Goal: Download file/media

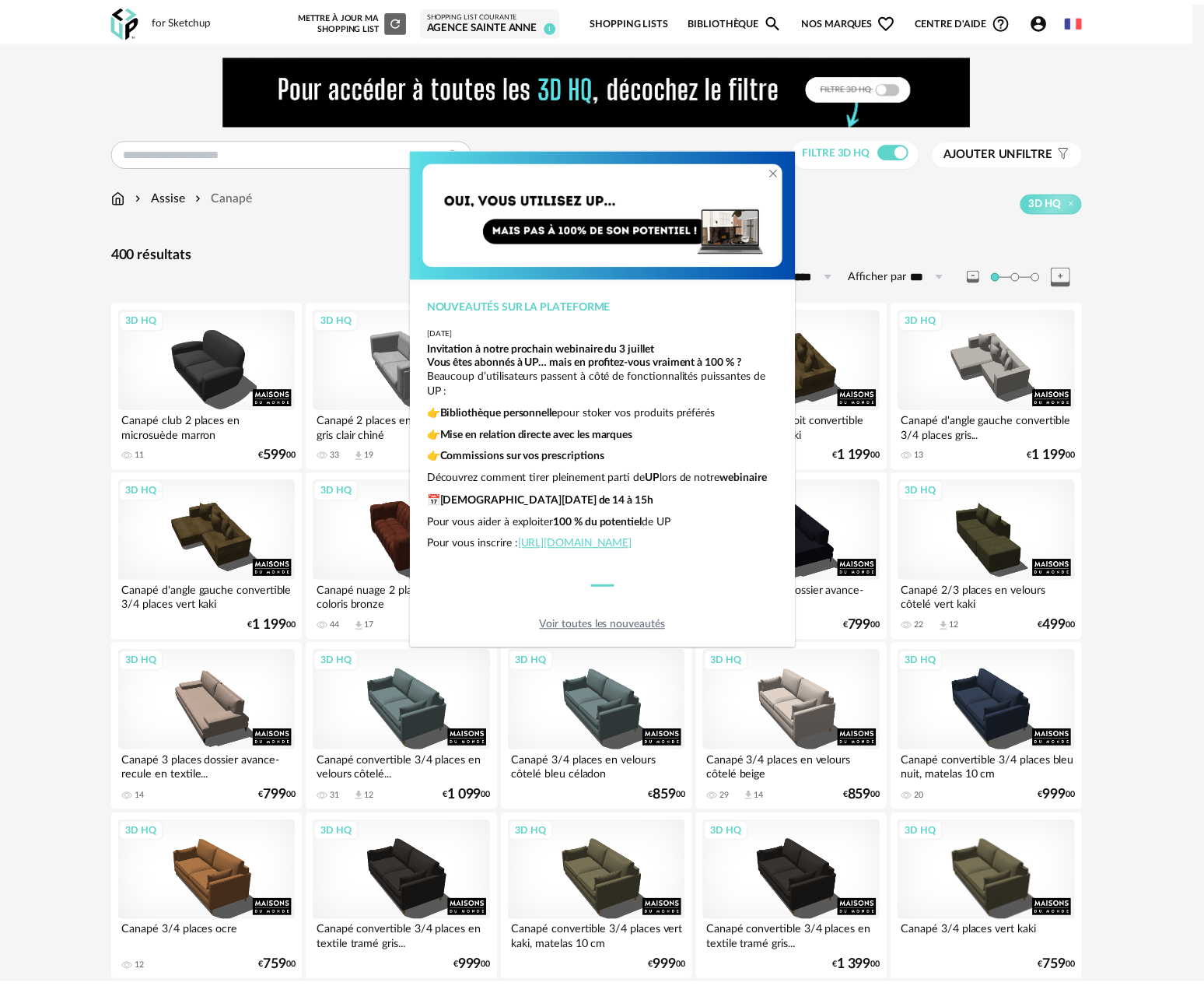
scroll to position [2854, 0]
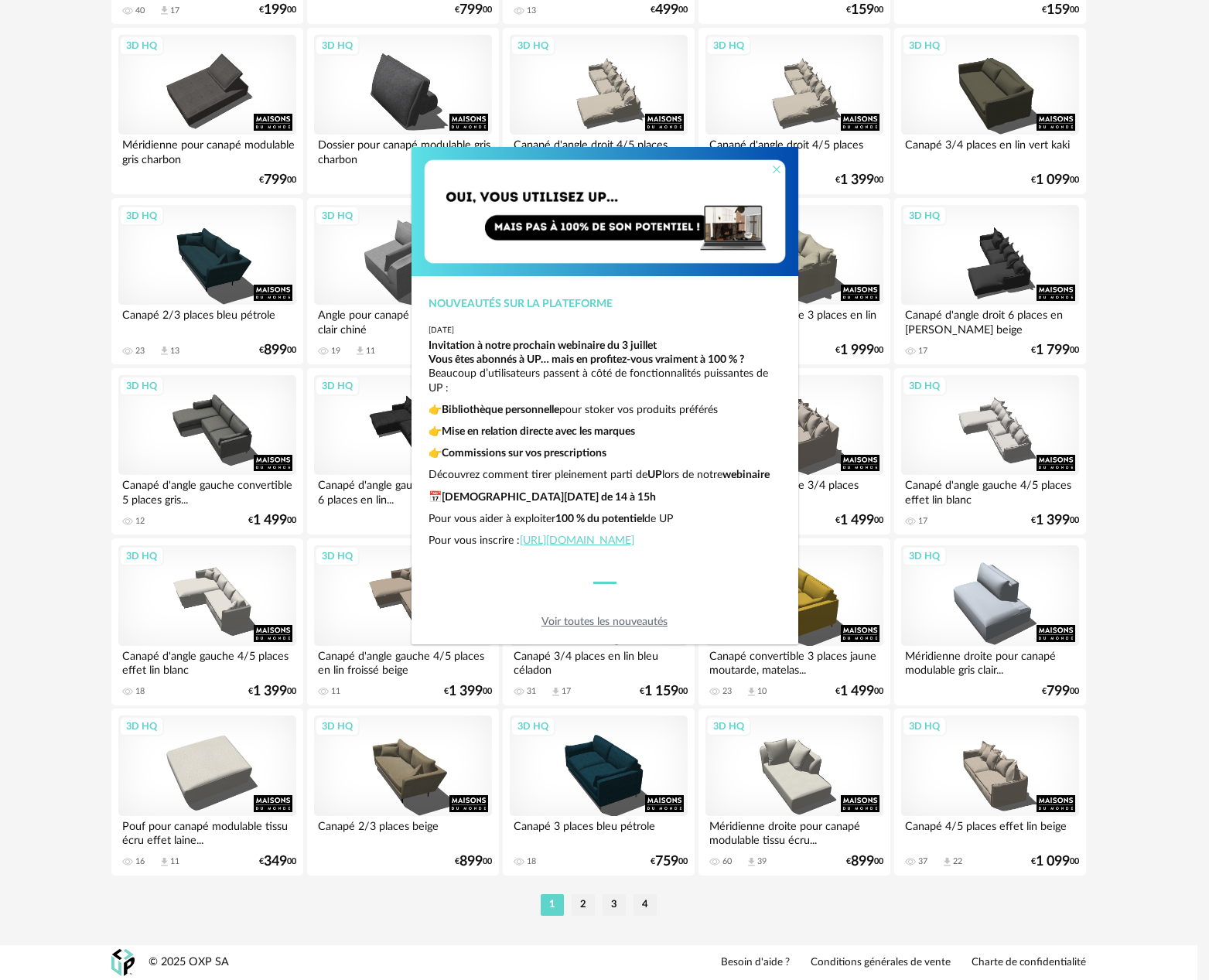
click at [775, 171] on icon "Close" at bounding box center [776, 170] width 13 height 13
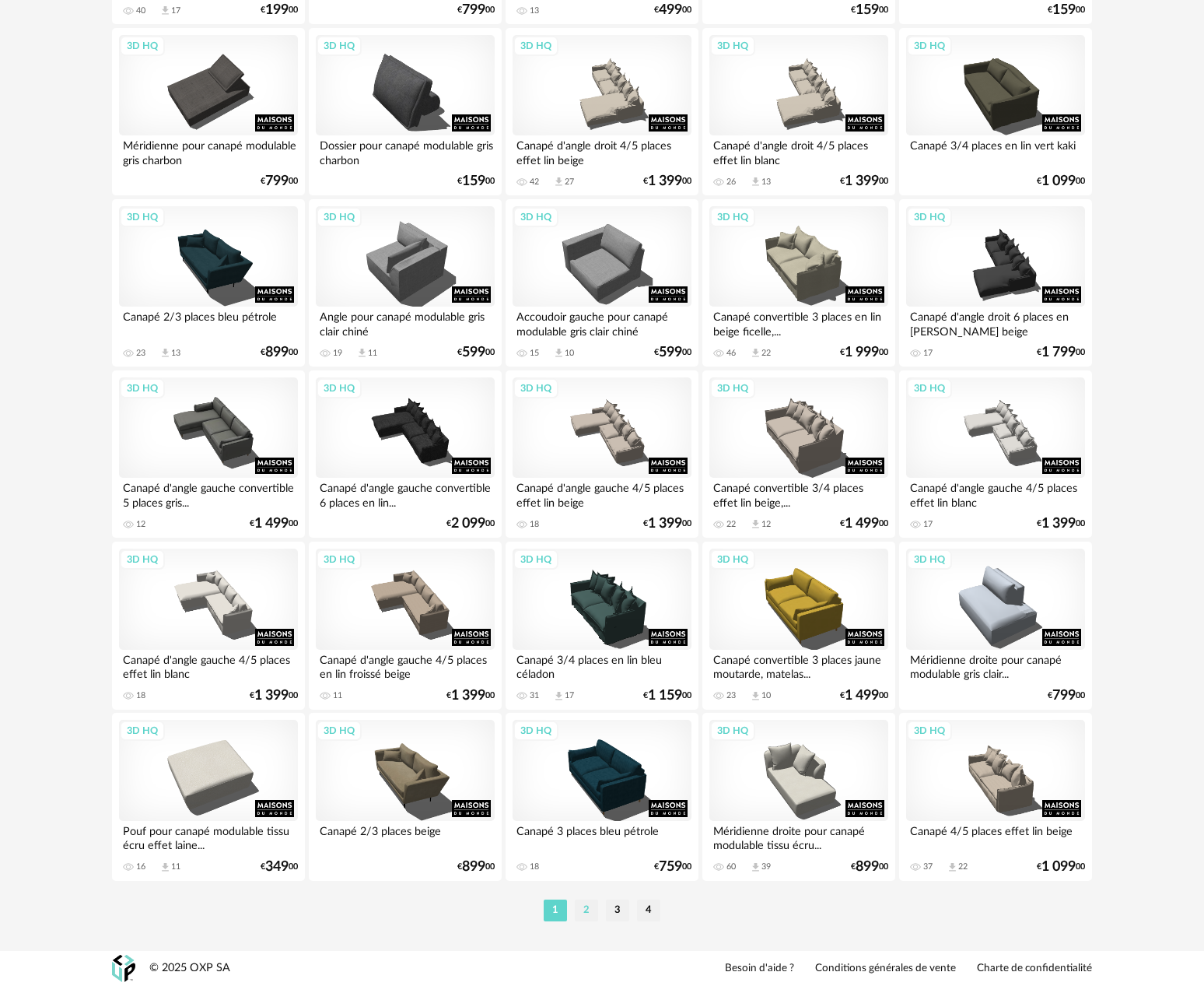
click at [585, 906] on li "2" at bounding box center [586, 910] width 23 height 22
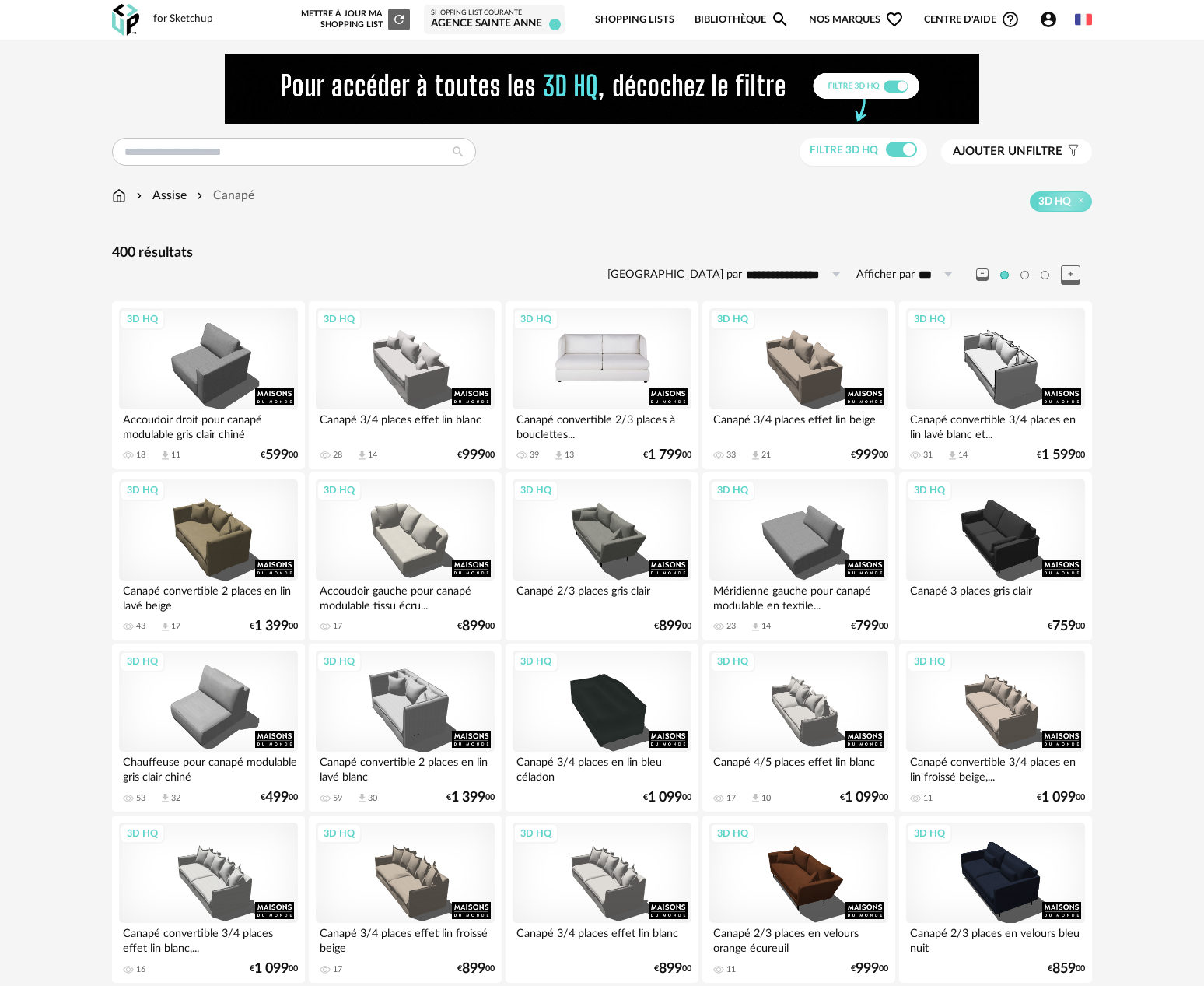
click at [608, 366] on div "3D HQ" at bounding box center [602, 359] width 179 height 101
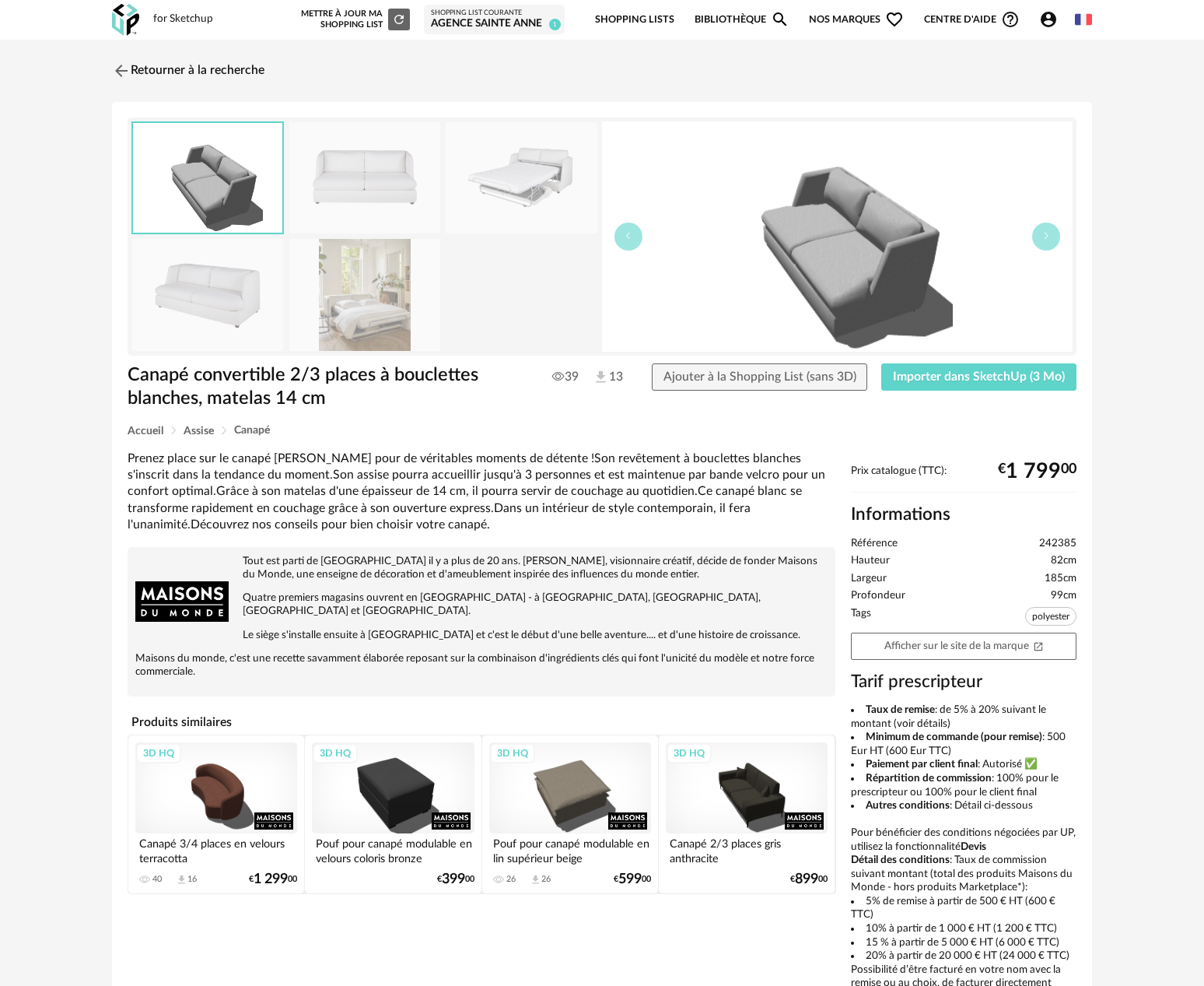
click at [327, 308] on img at bounding box center [364, 295] width 151 height 112
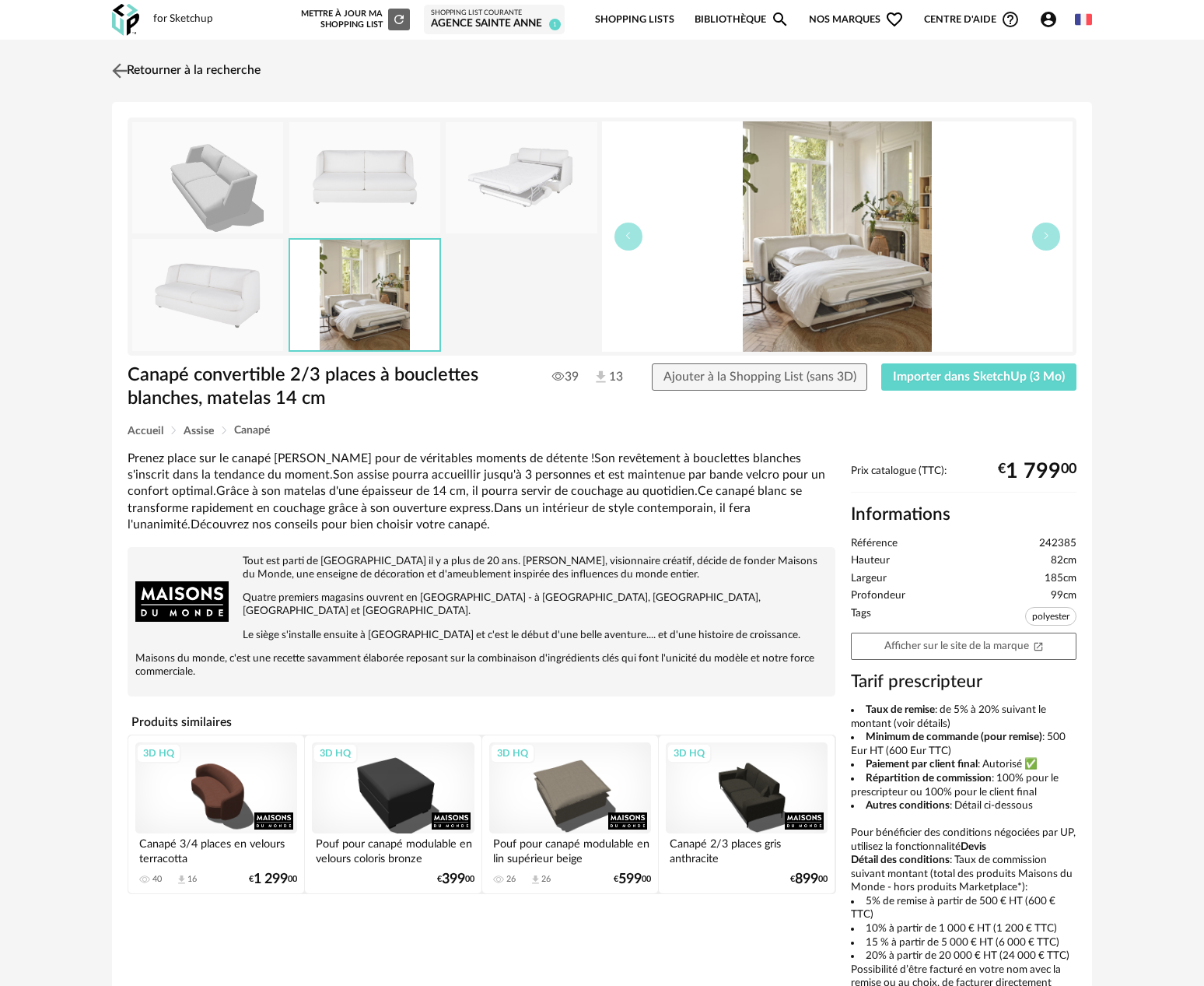
click at [115, 75] on img at bounding box center [120, 70] width 22 height 22
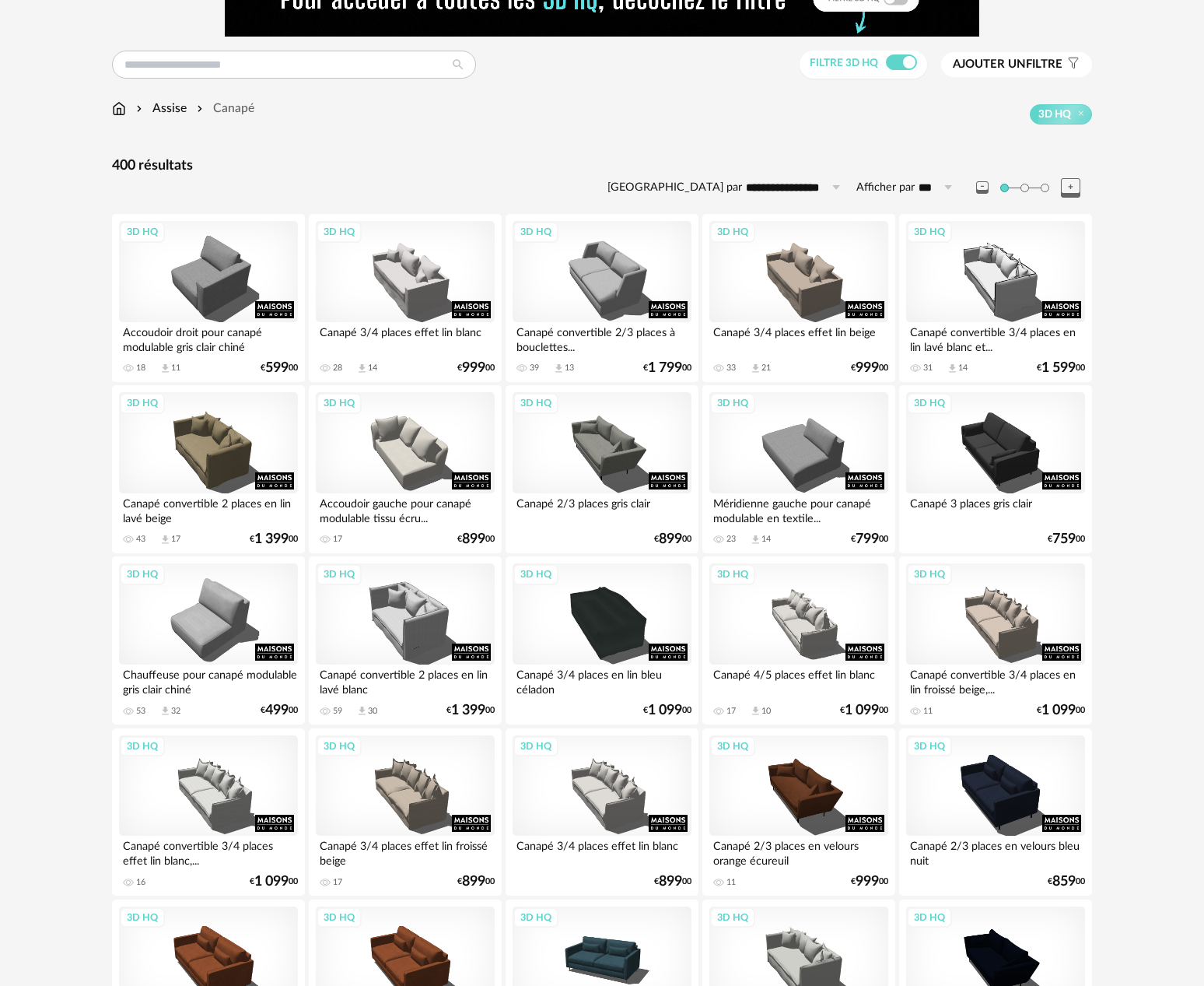
scroll to position [140, 0]
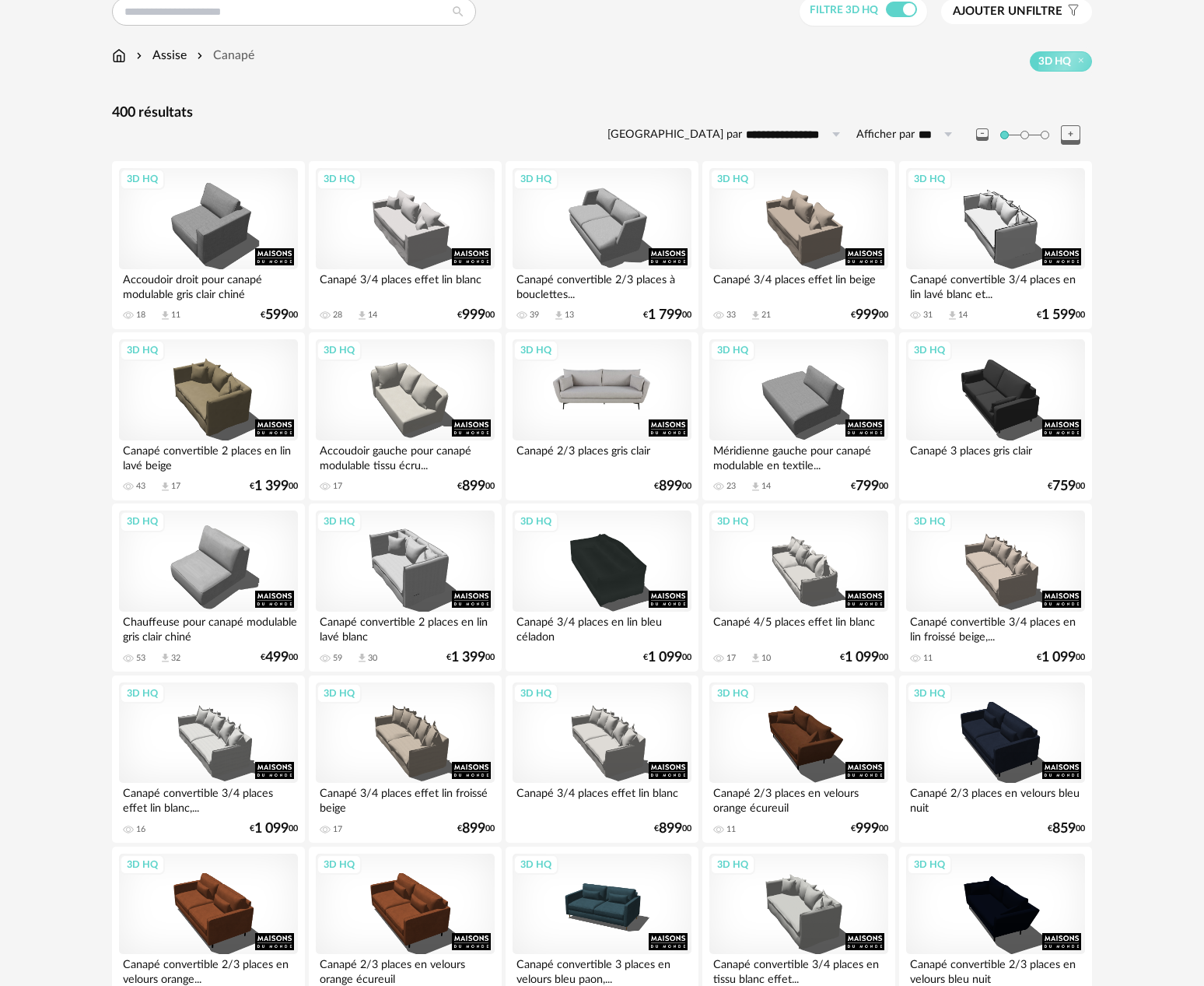
click at [532, 385] on div "3D HQ" at bounding box center [602, 390] width 179 height 101
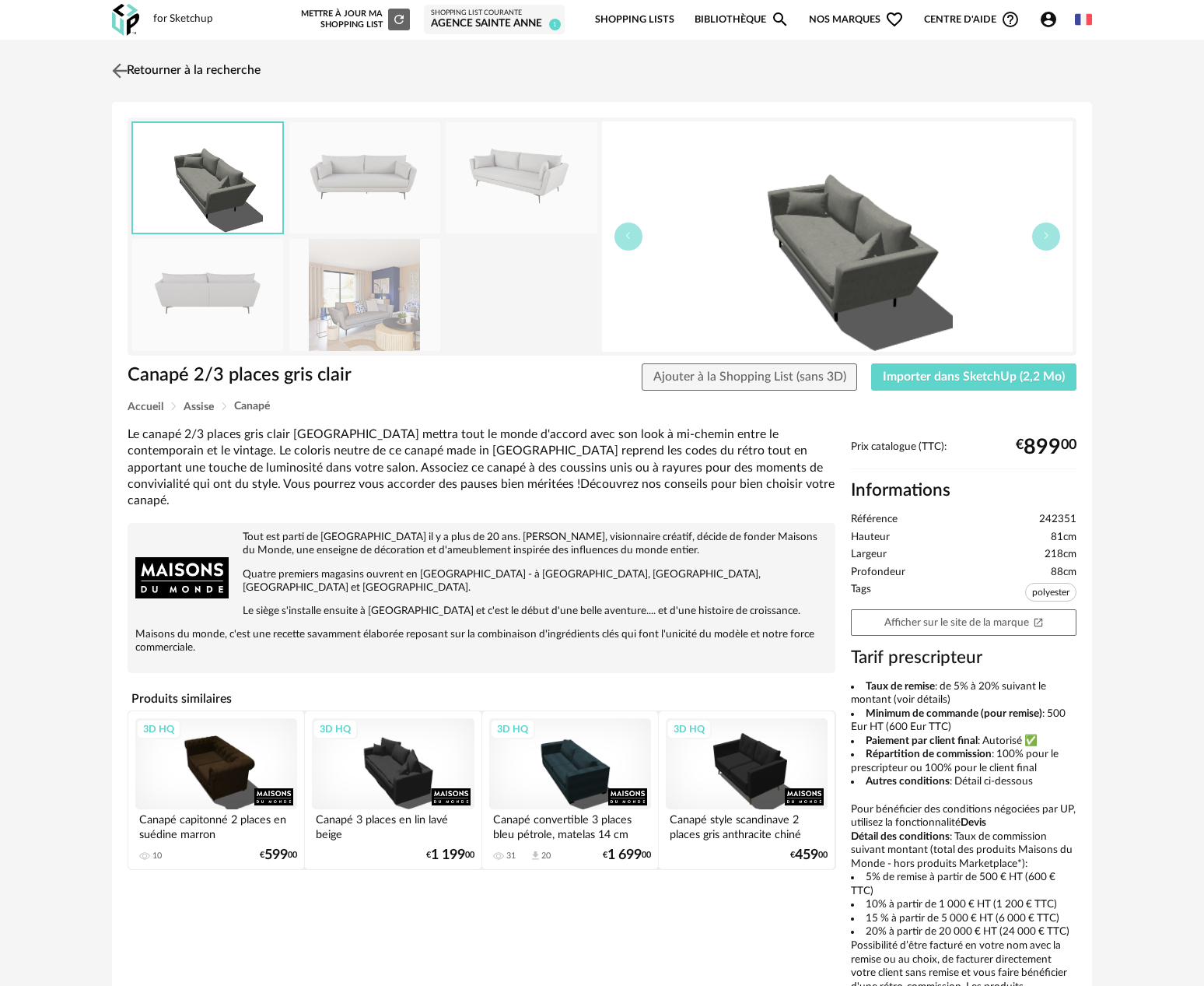
click at [116, 69] on img at bounding box center [120, 70] width 22 height 22
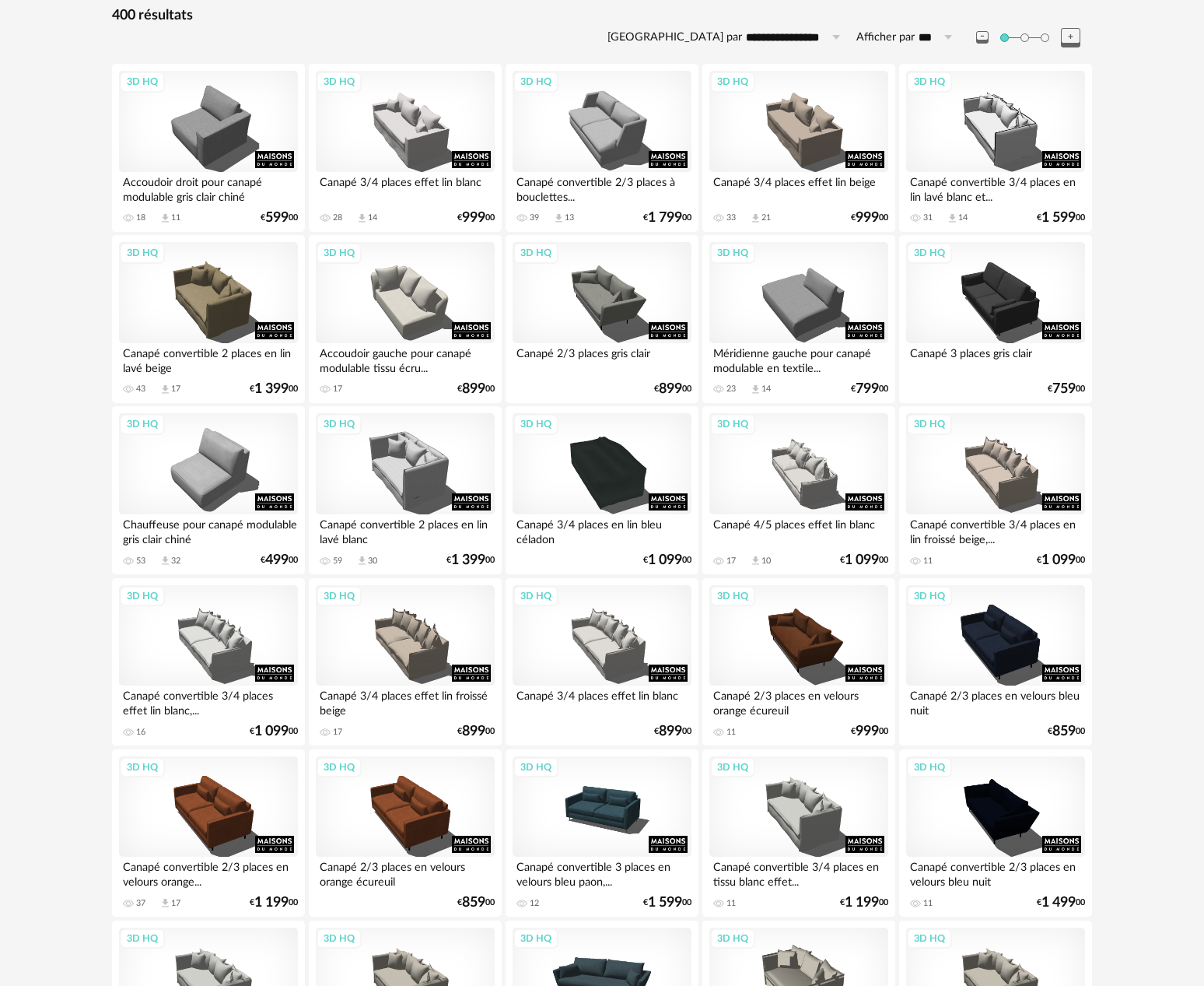
scroll to position [320, 0]
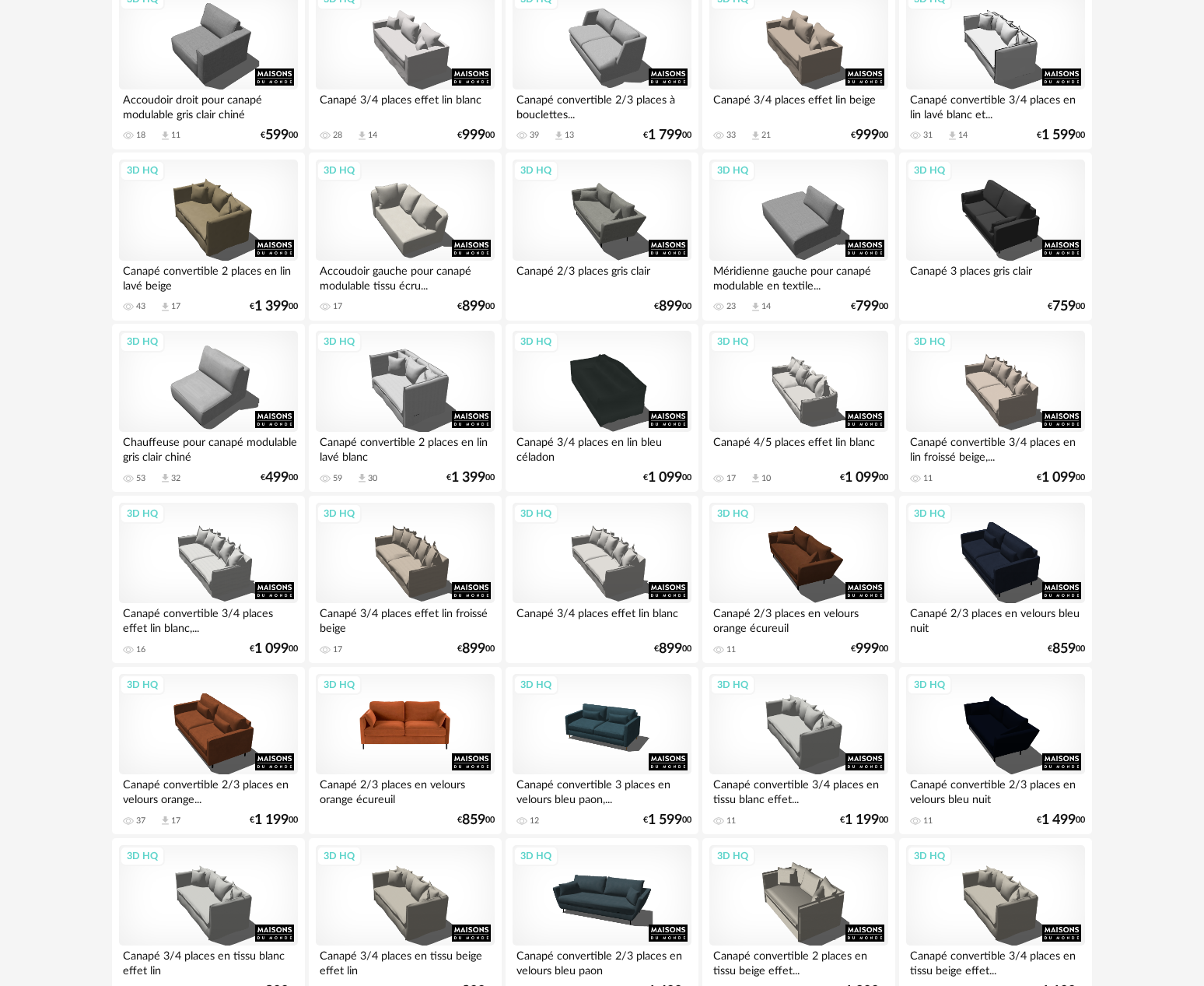
click at [433, 700] on div "3D HQ" at bounding box center [405, 725] width 179 height 101
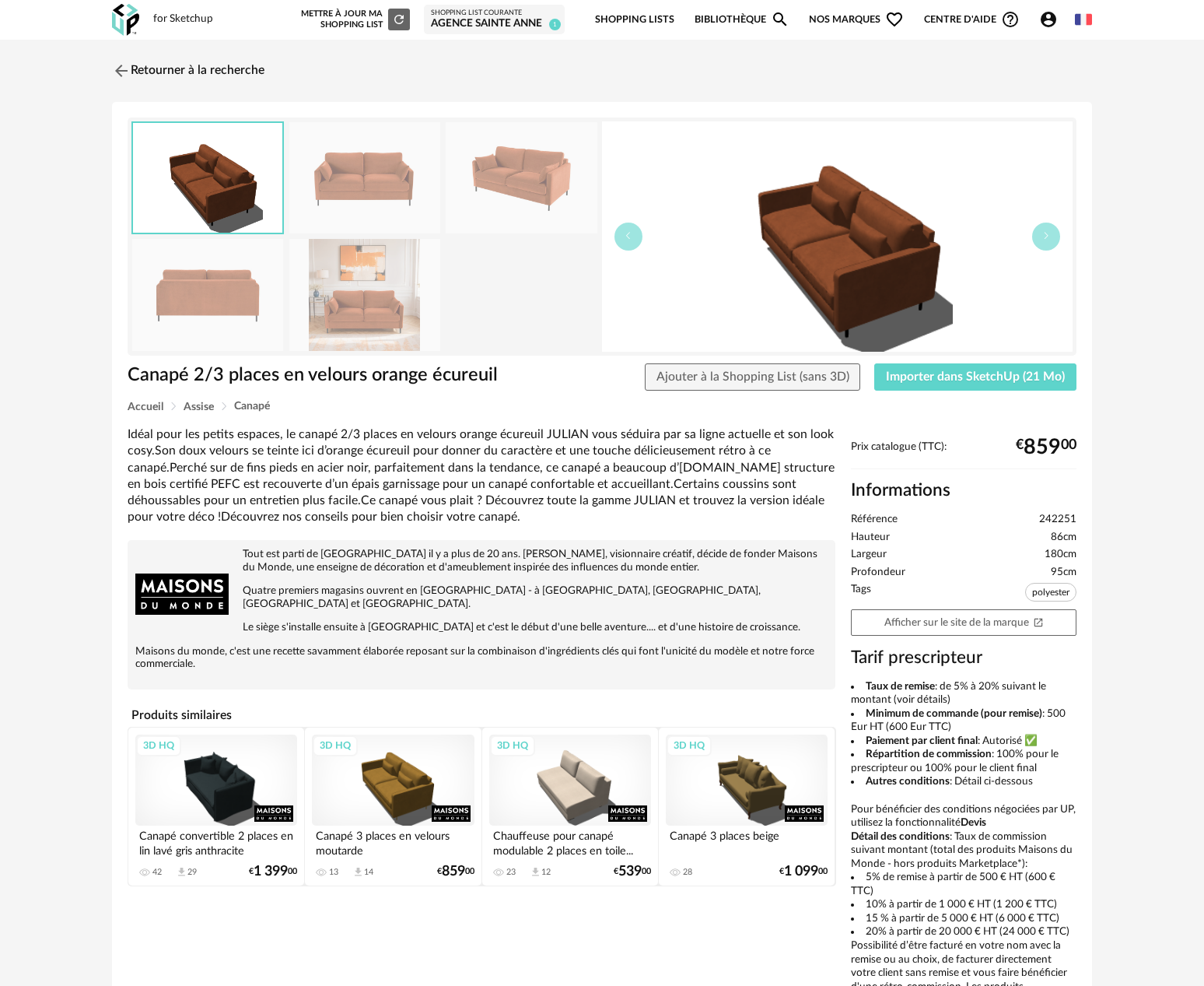
click at [340, 306] on img at bounding box center [364, 295] width 151 height 112
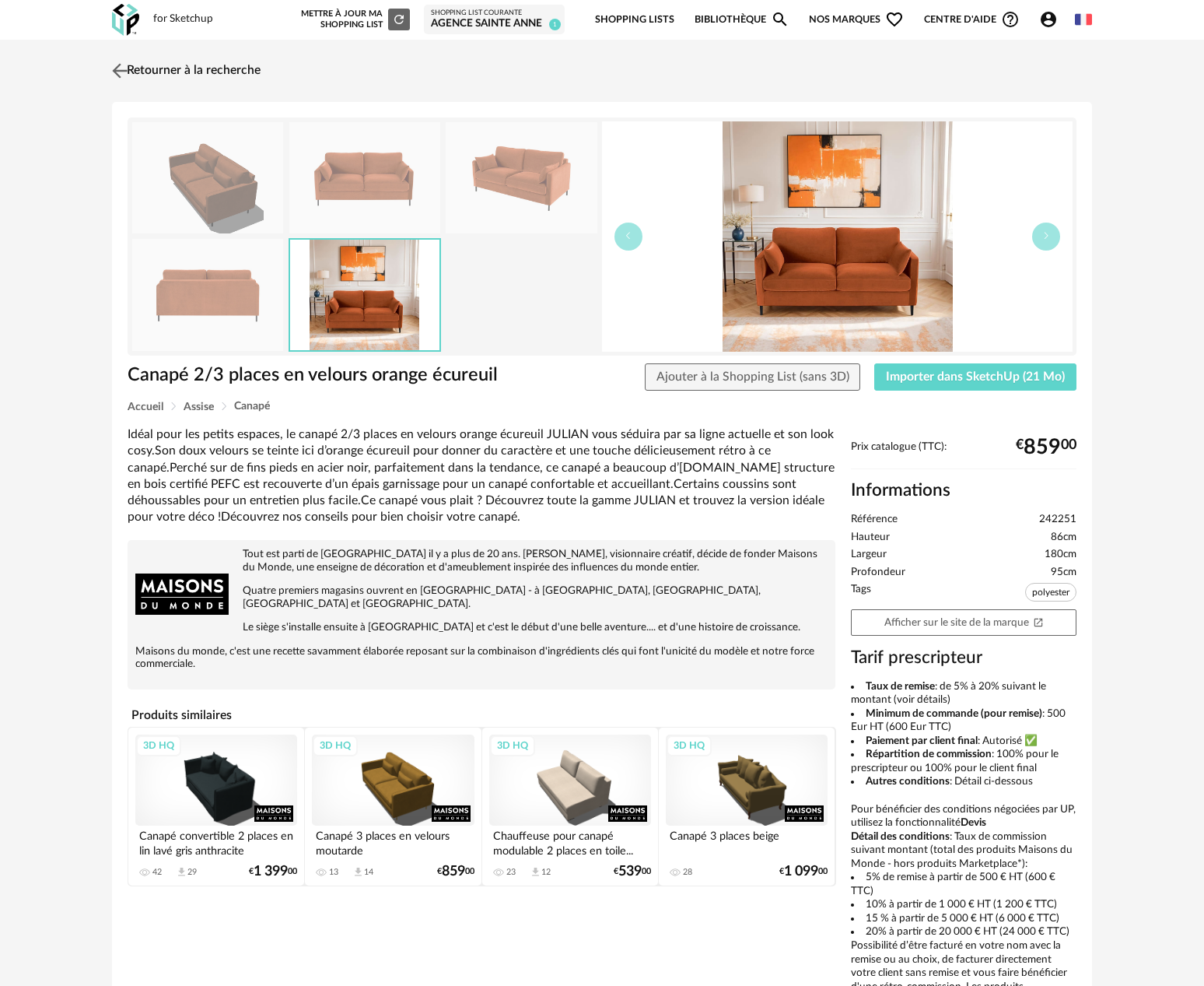
click at [119, 72] on img at bounding box center [120, 70] width 22 height 22
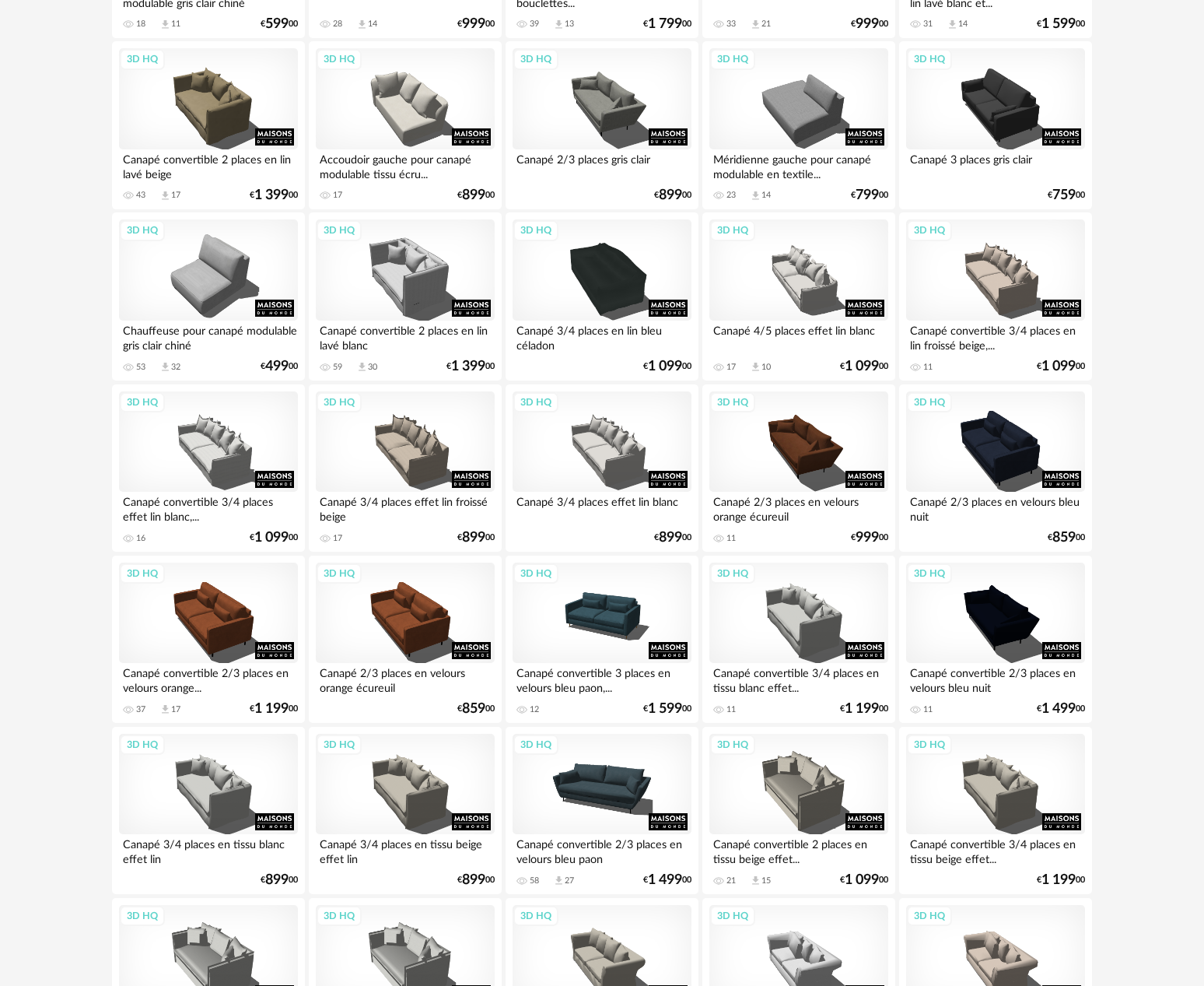
scroll to position [525, 0]
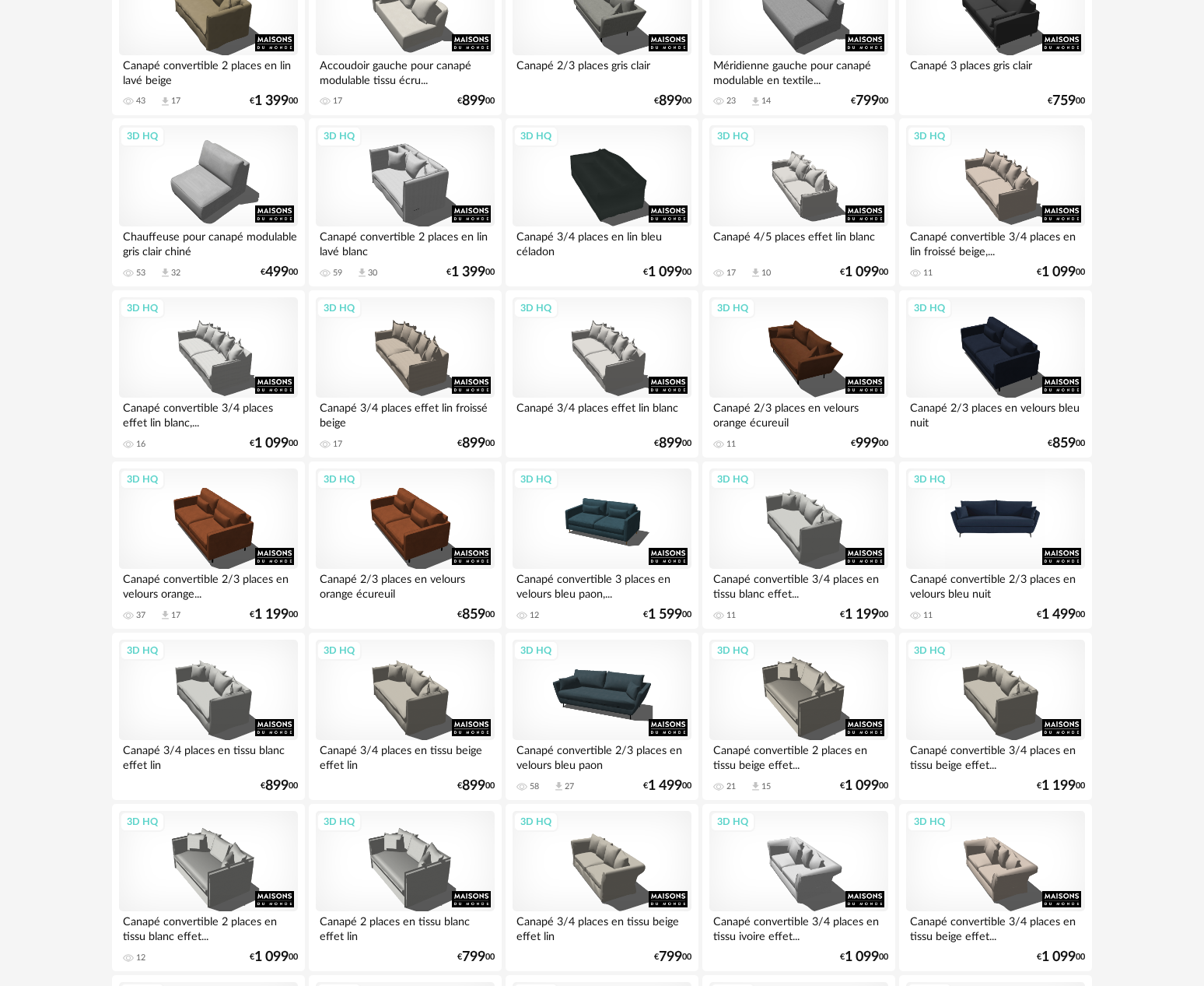
click at [1002, 519] on div "3D HQ" at bounding box center [996, 519] width 179 height 101
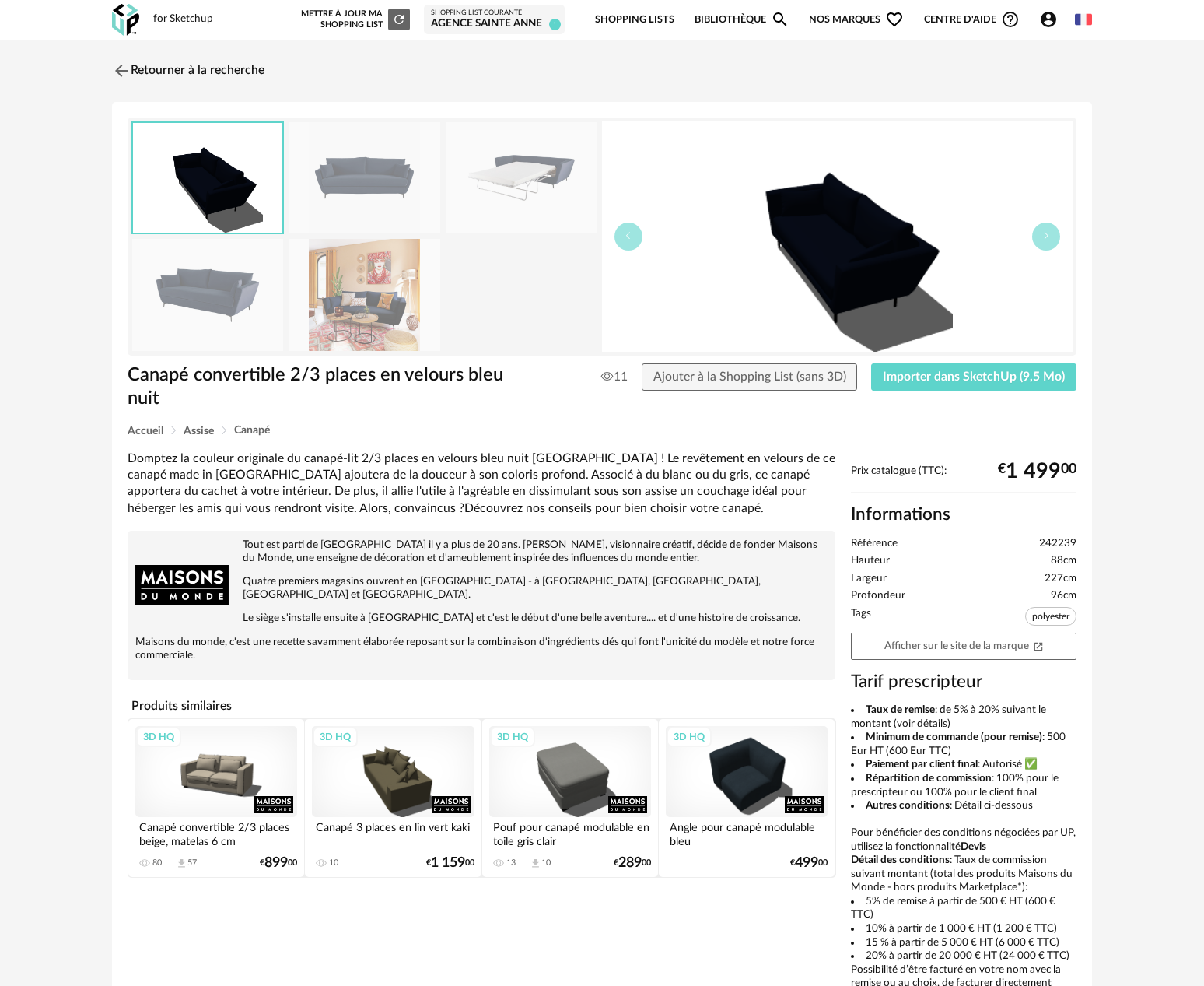
click at [418, 304] on img at bounding box center [364, 295] width 151 height 112
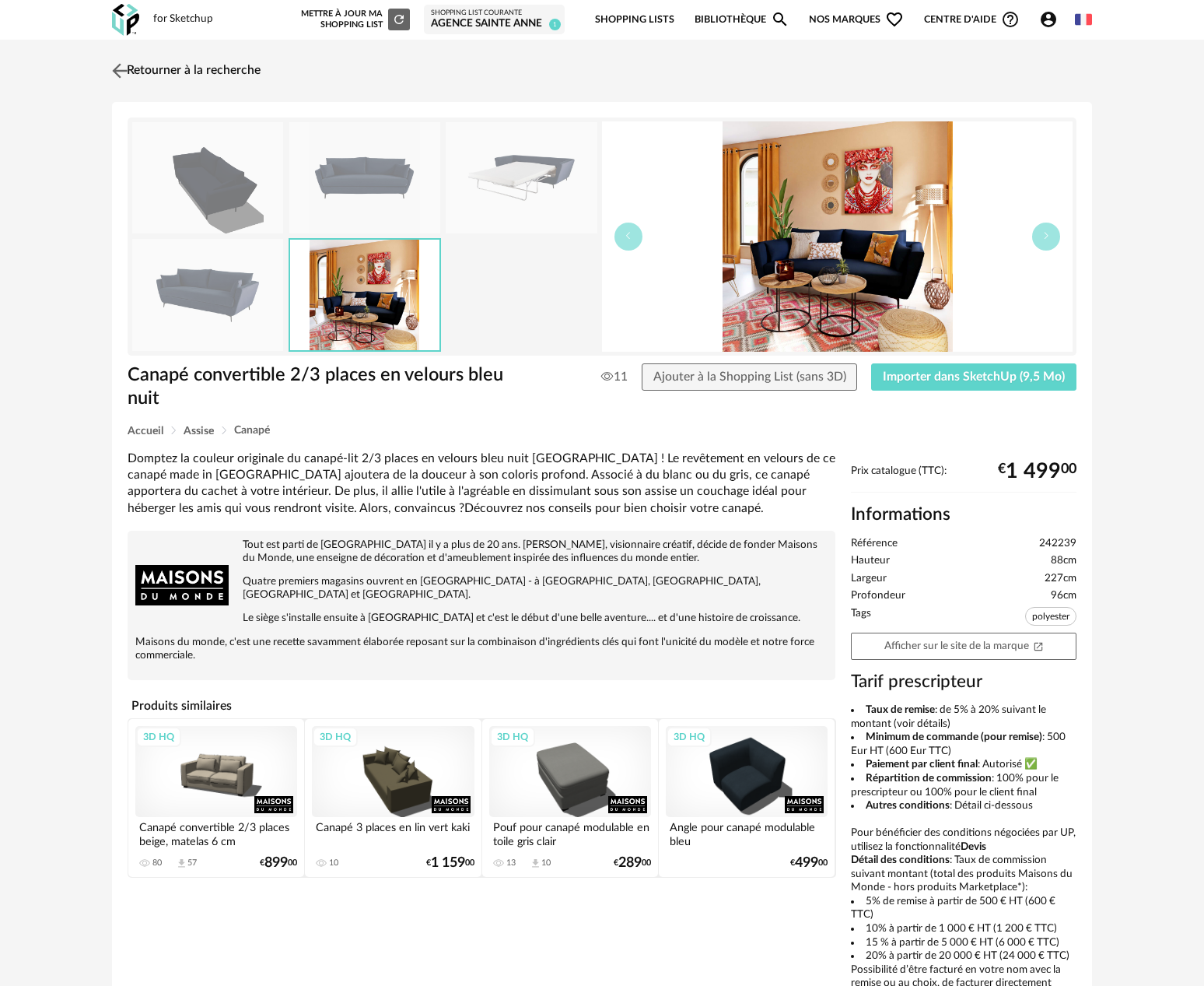
click at [121, 69] on img at bounding box center [120, 70] width 22 height 22
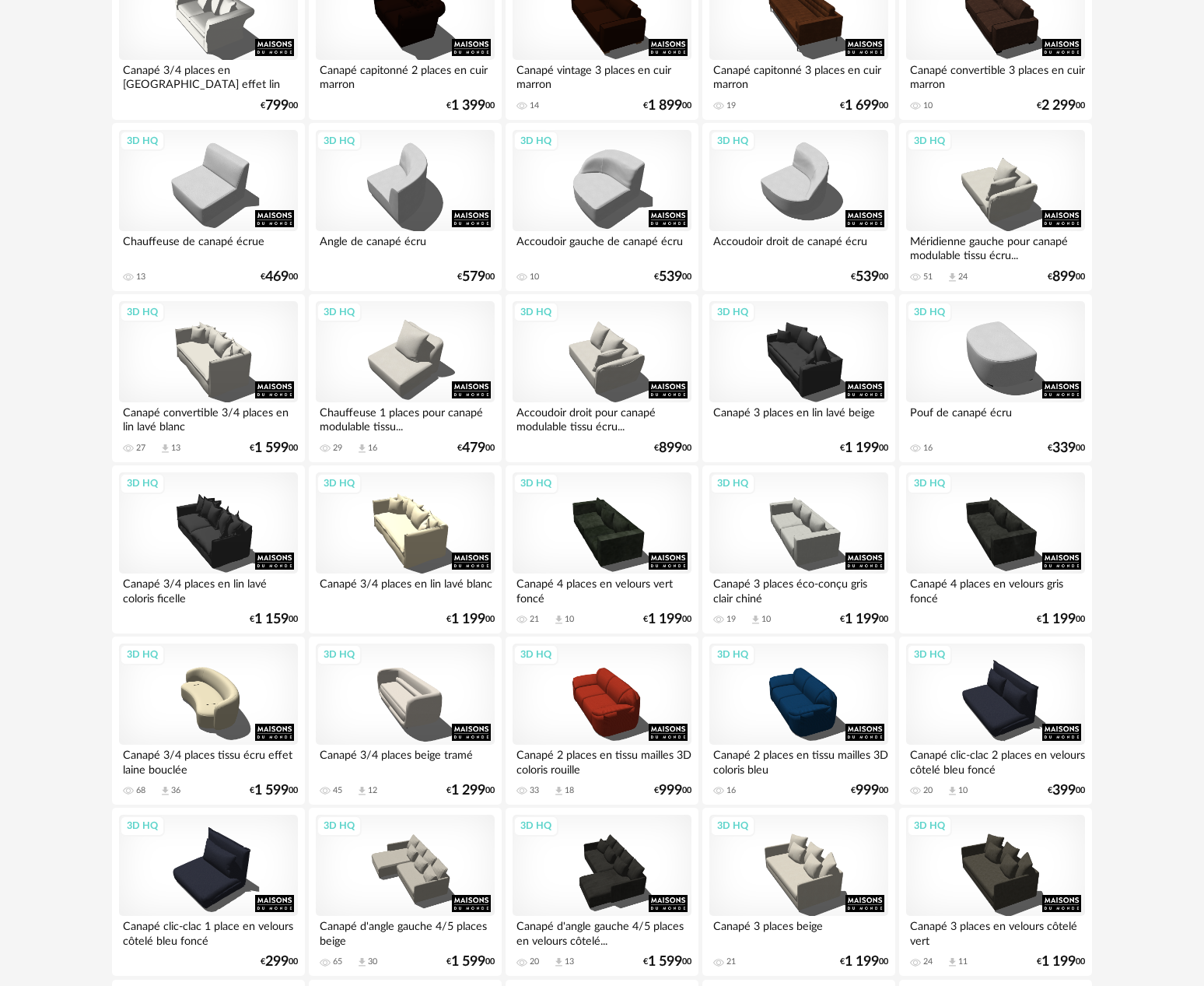
scroll to position [1552, 0]
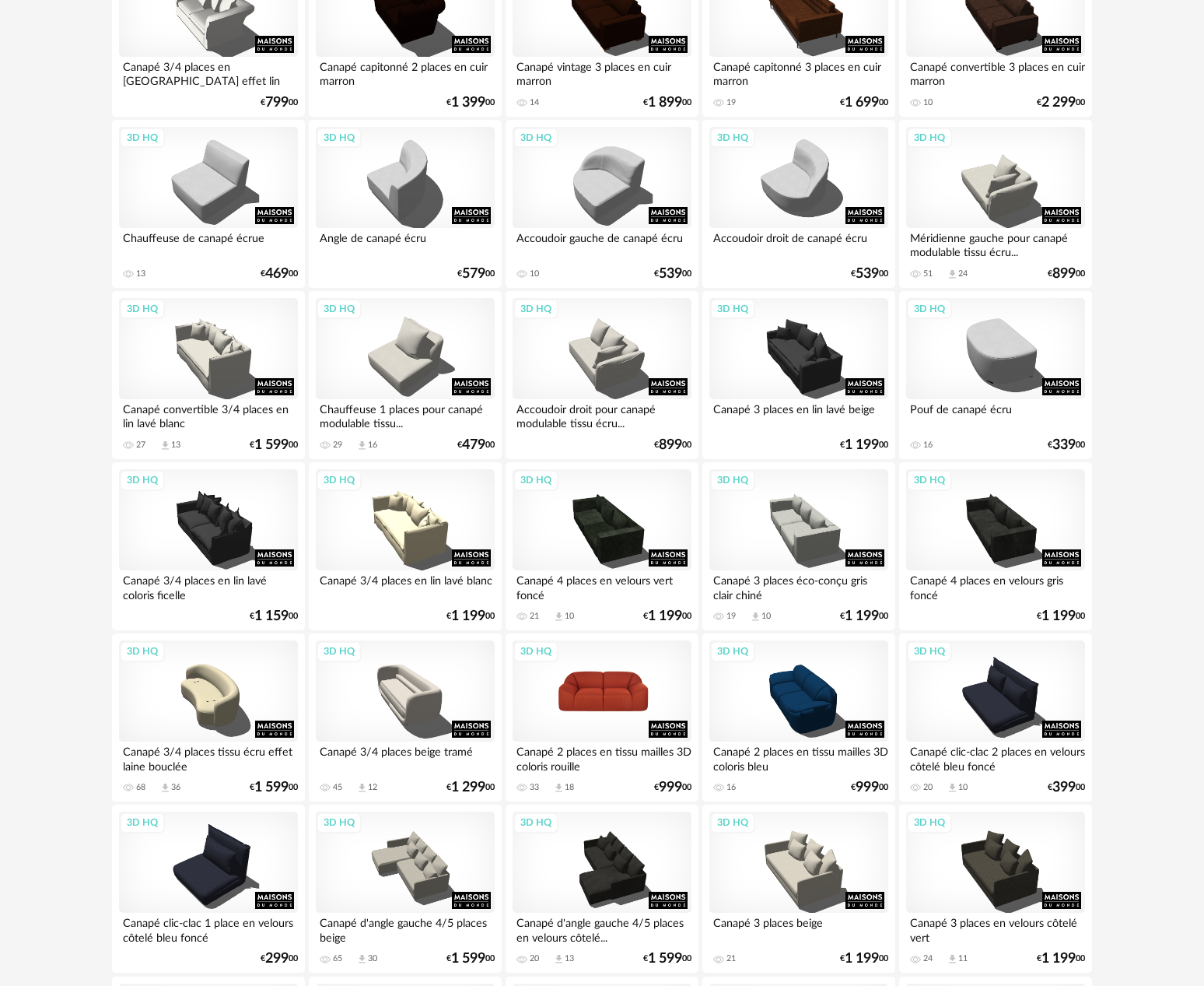
click at [648, 697] on div "3D HQ" at bounding box center [602, 691] width 179 height 101
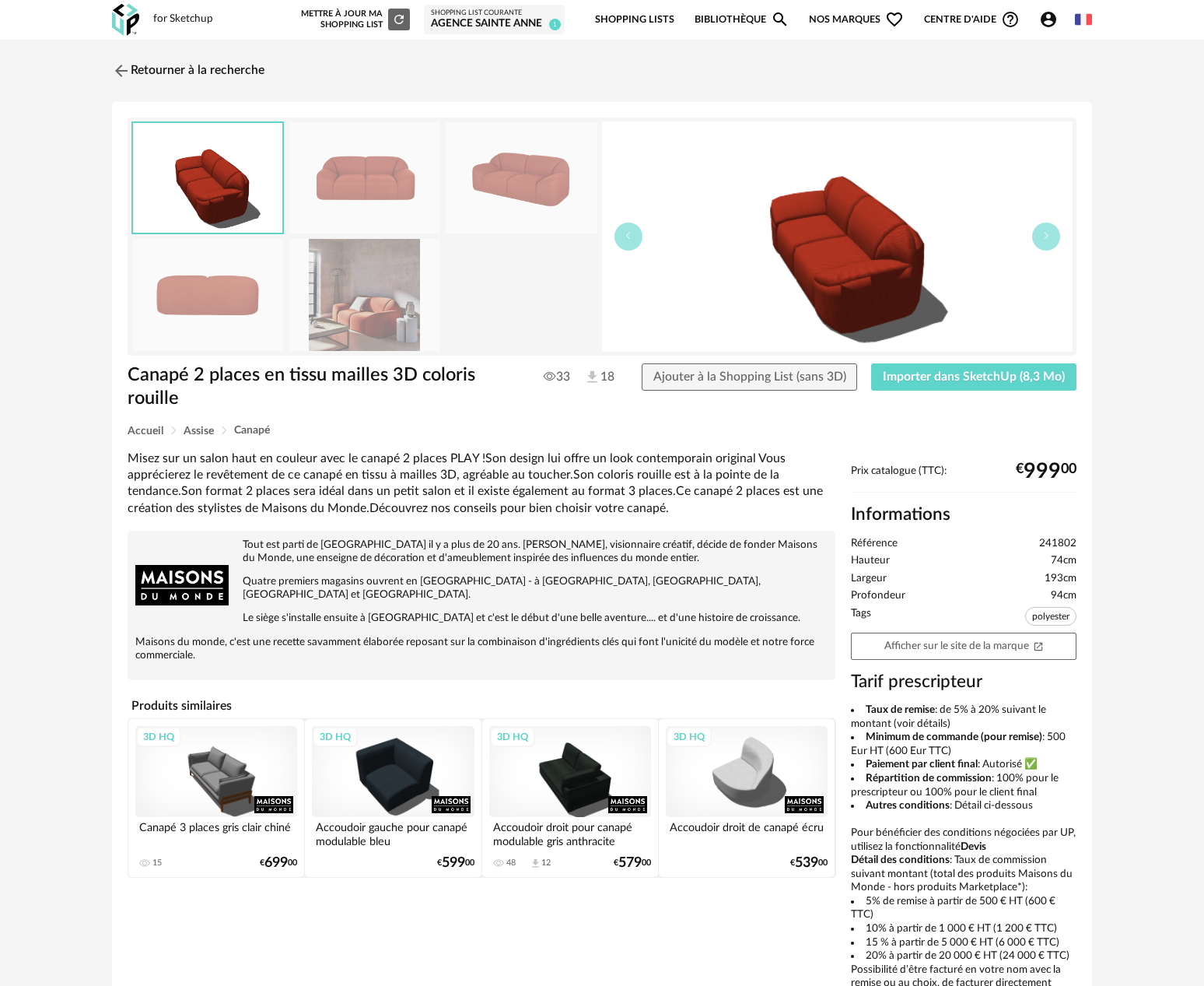
click at [370, 287] on img at bounding box center [364, 295] width 151 height 112
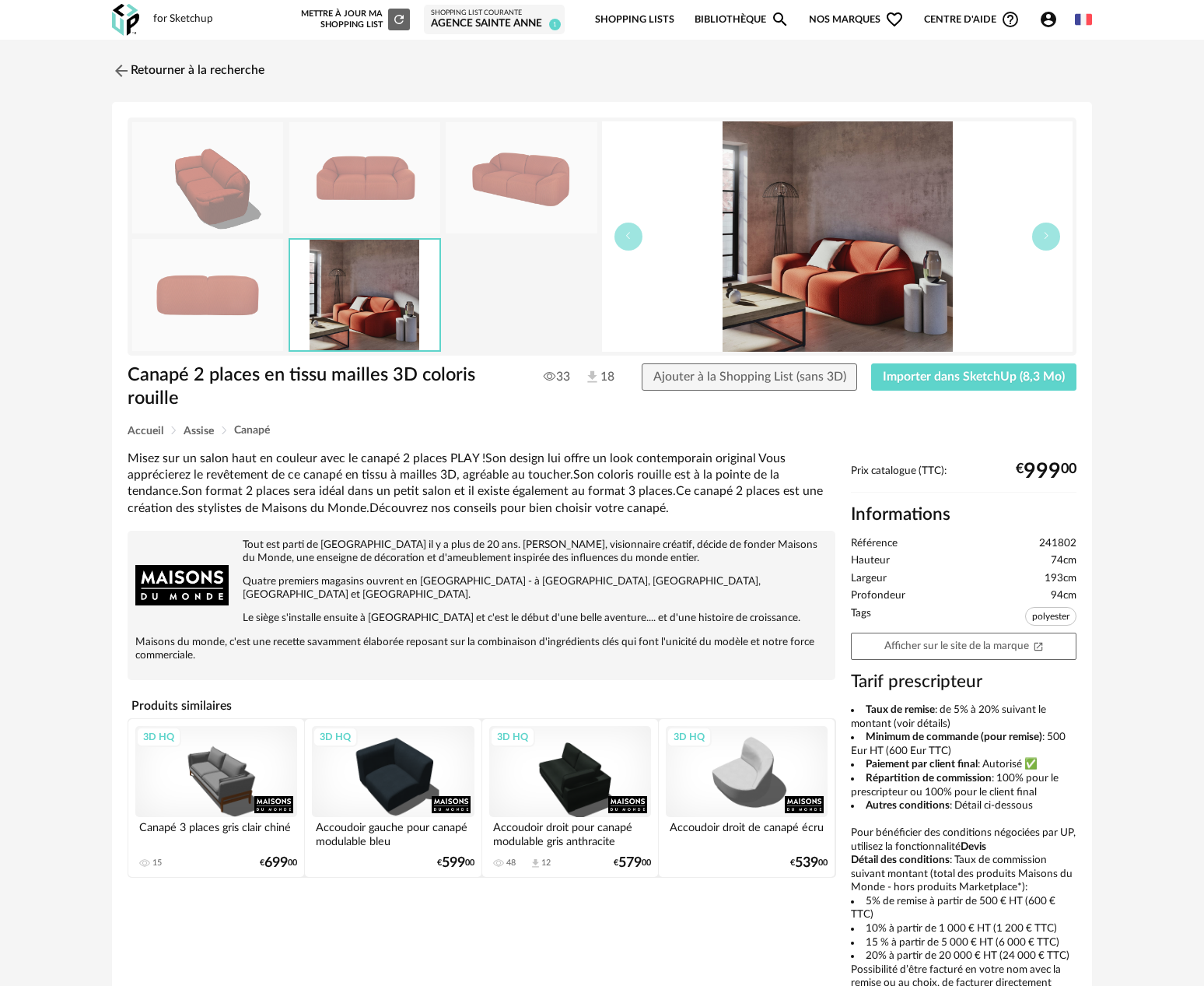
click at [389, 200] on img at bounding box center [364, 178] width 151 height 112
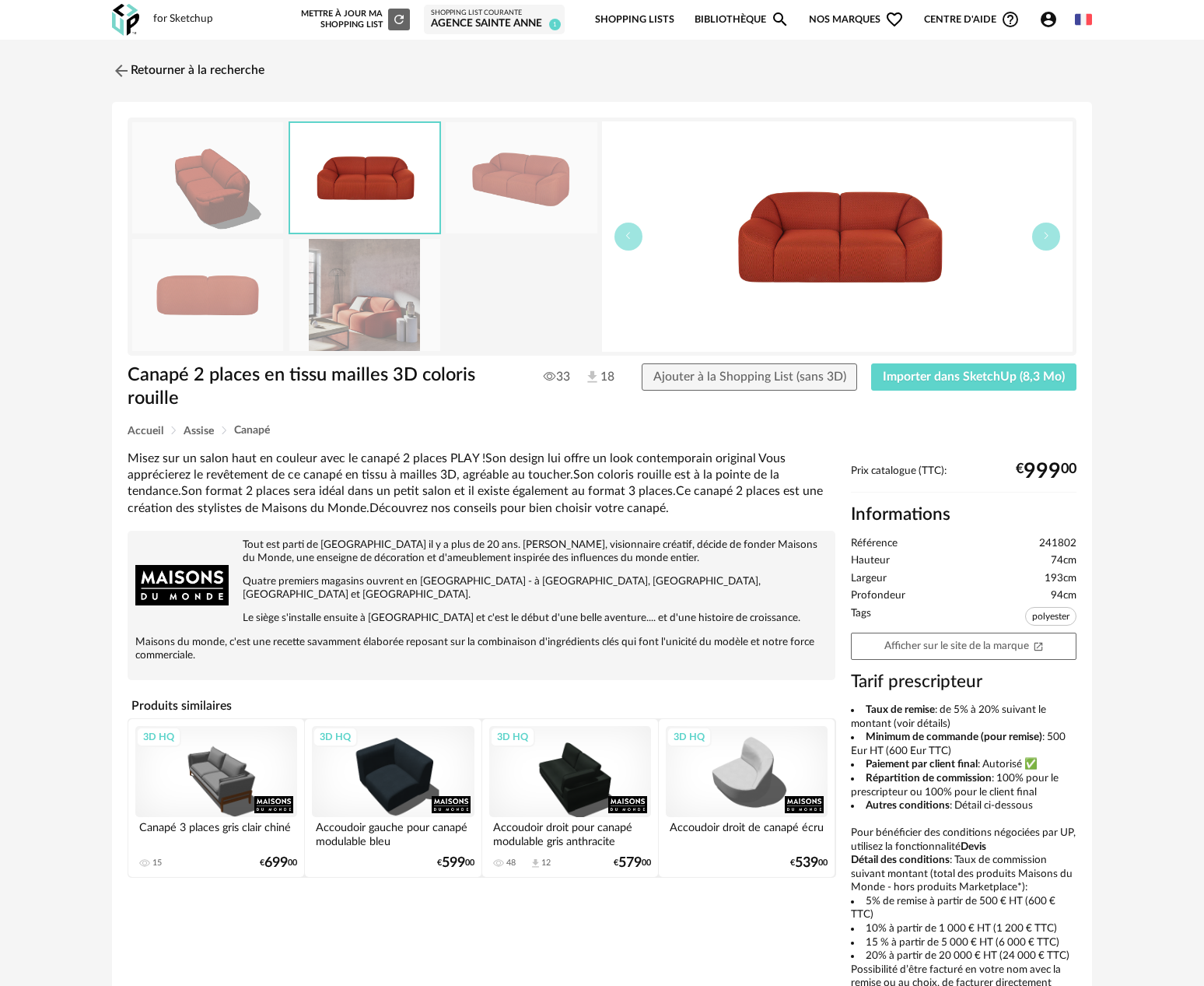
click at [362, 283] on img at bounding box center [364, 295] width 151 height 112
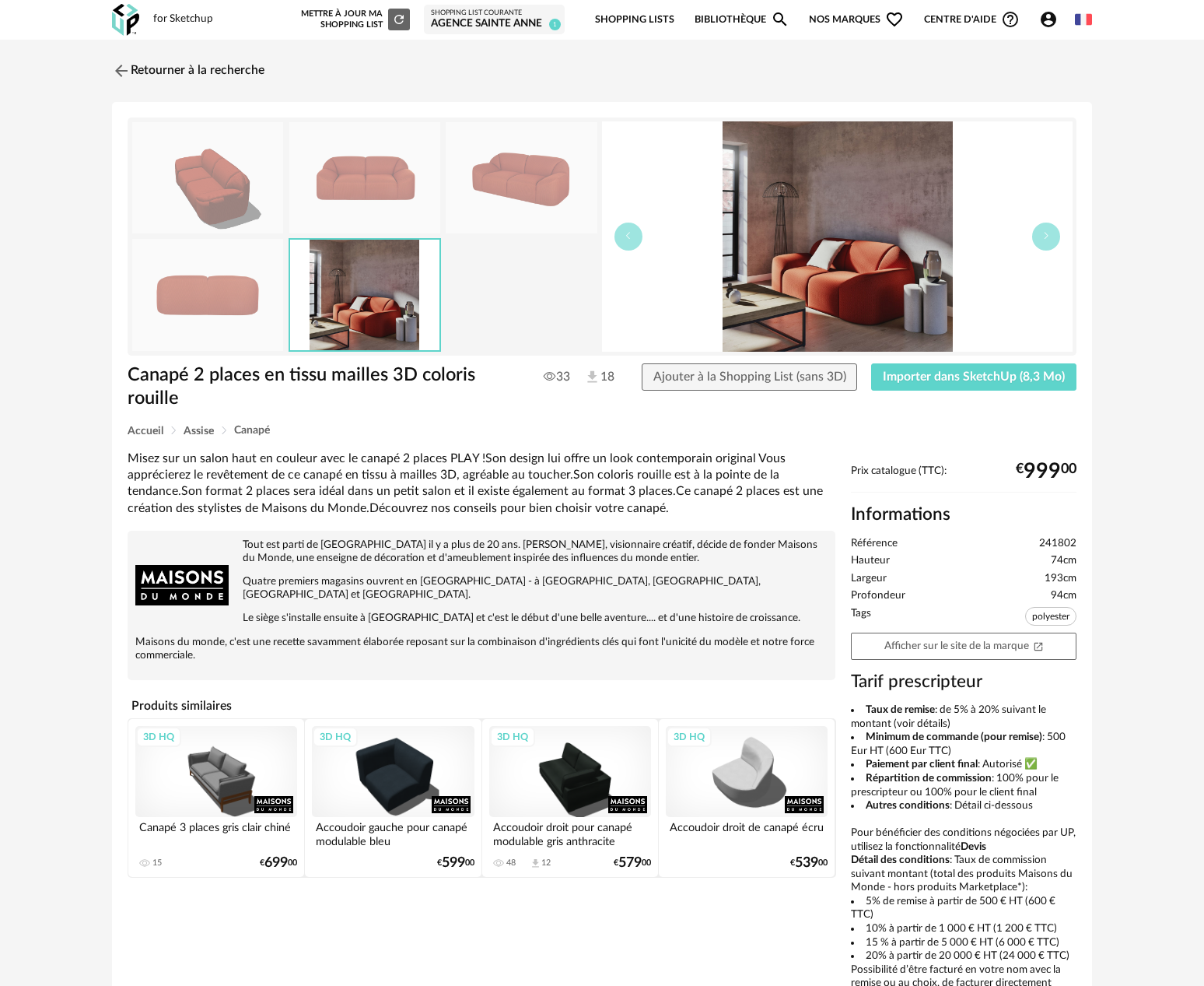
click at [323, 184] on img at bounding box center [364, 178] width 151 height 112
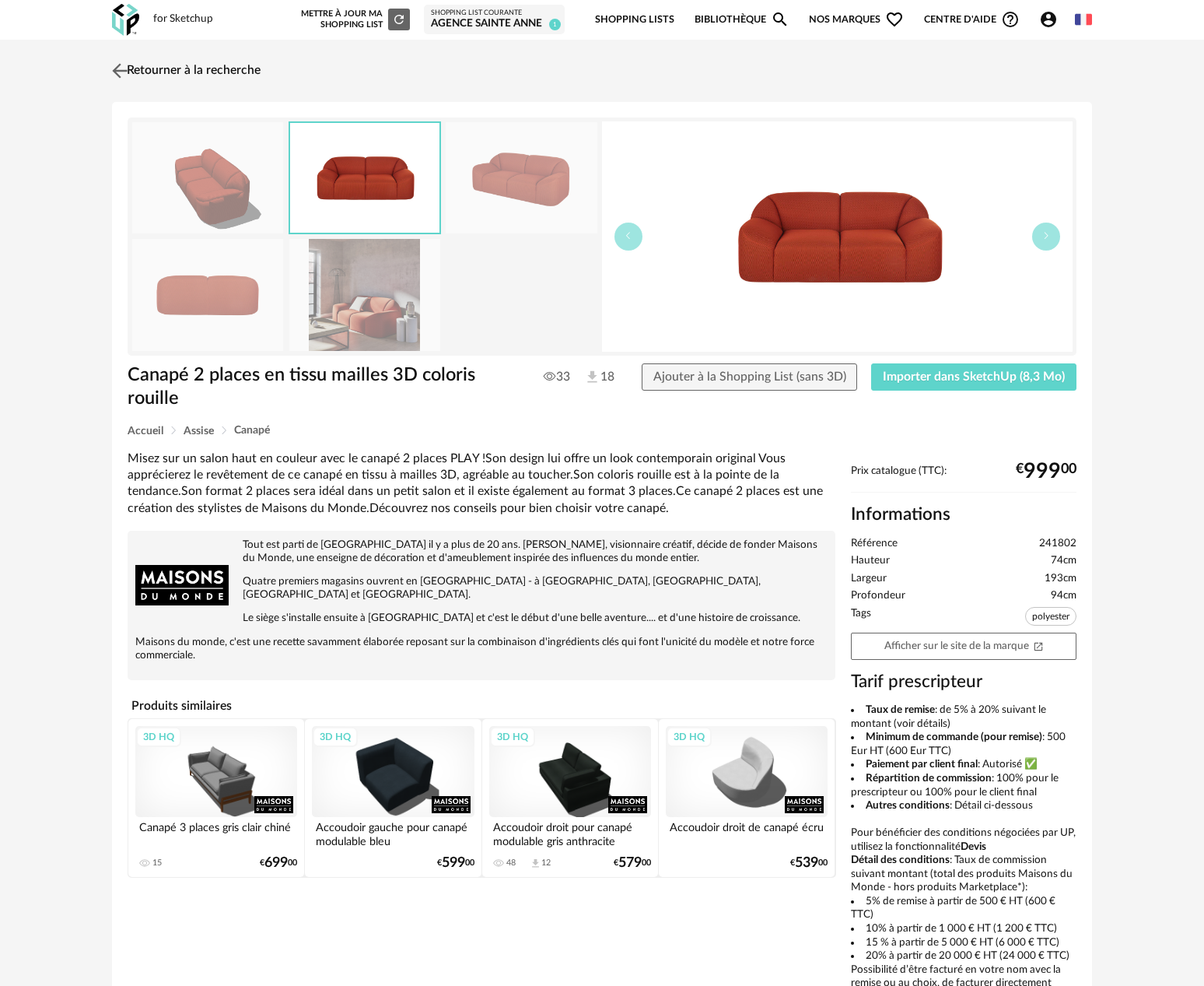
click at [129, 69] on img at bounding box center [120, 70] width 22 height 22
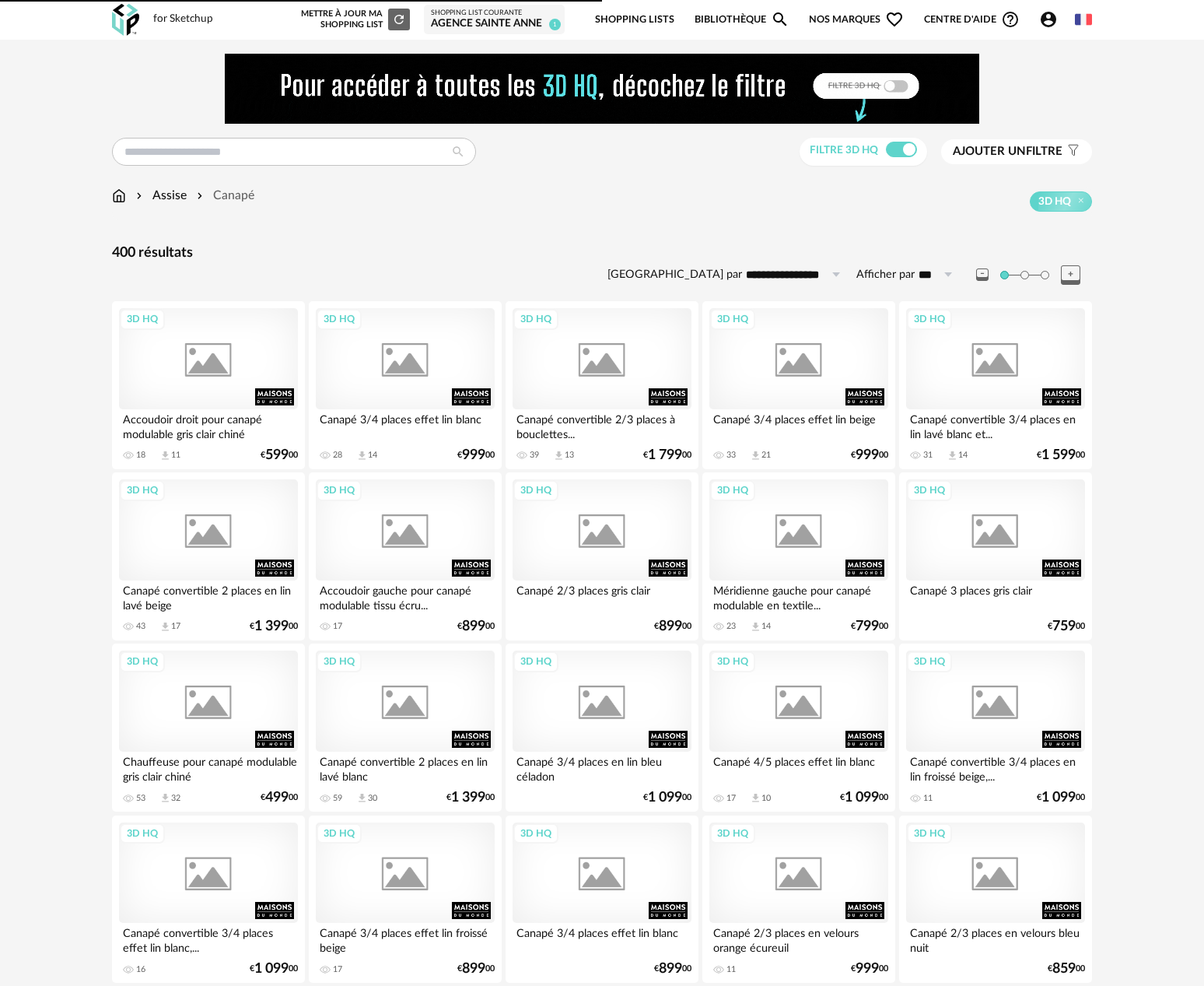
scroll to position [1552, 0]
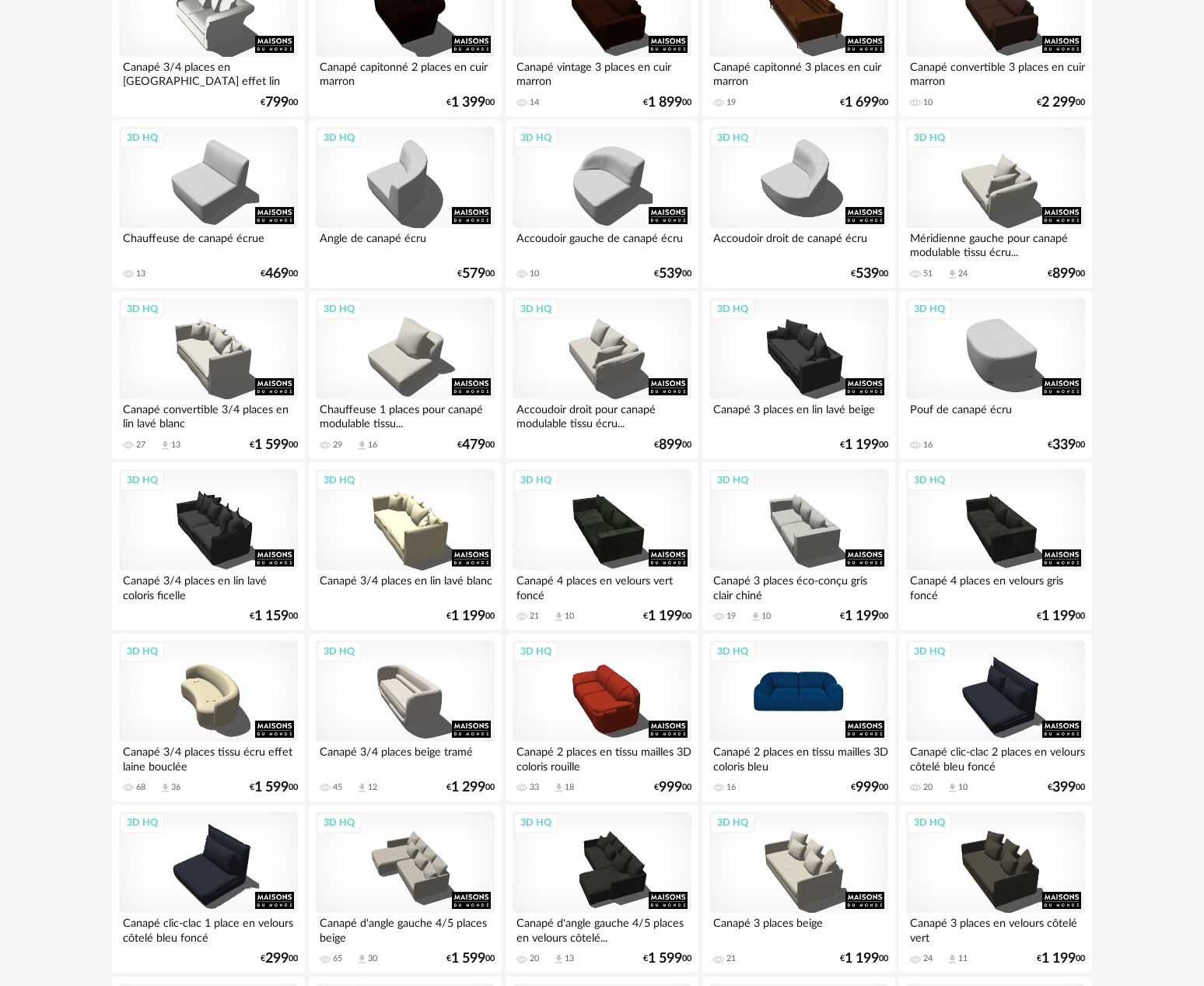
click at [861, 701] on div "3D HQ" at bounding box center [798, 691] width 179 height 101
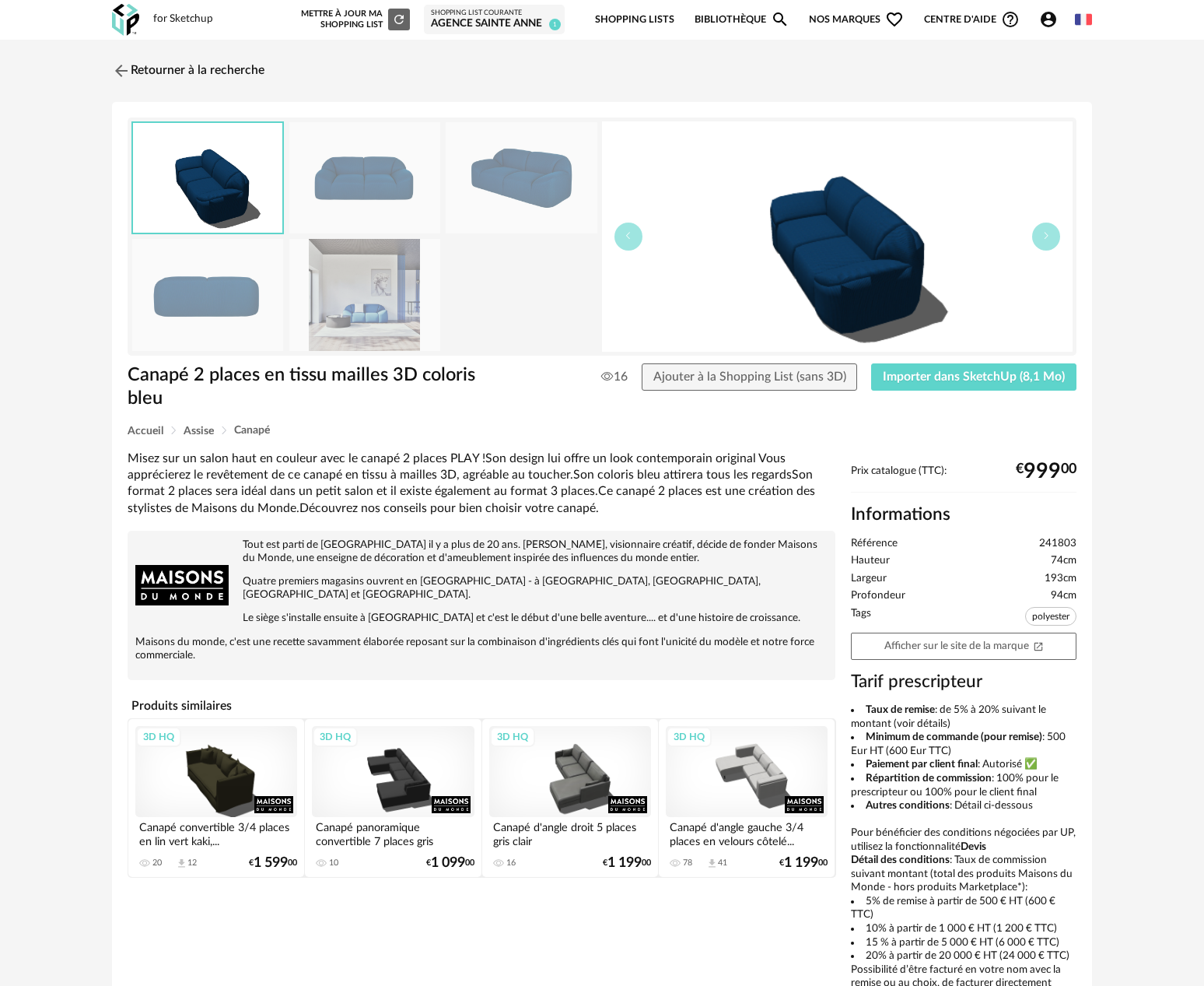
click at [382, 271] on img at bounding box center [364, 295] width 151 height 112
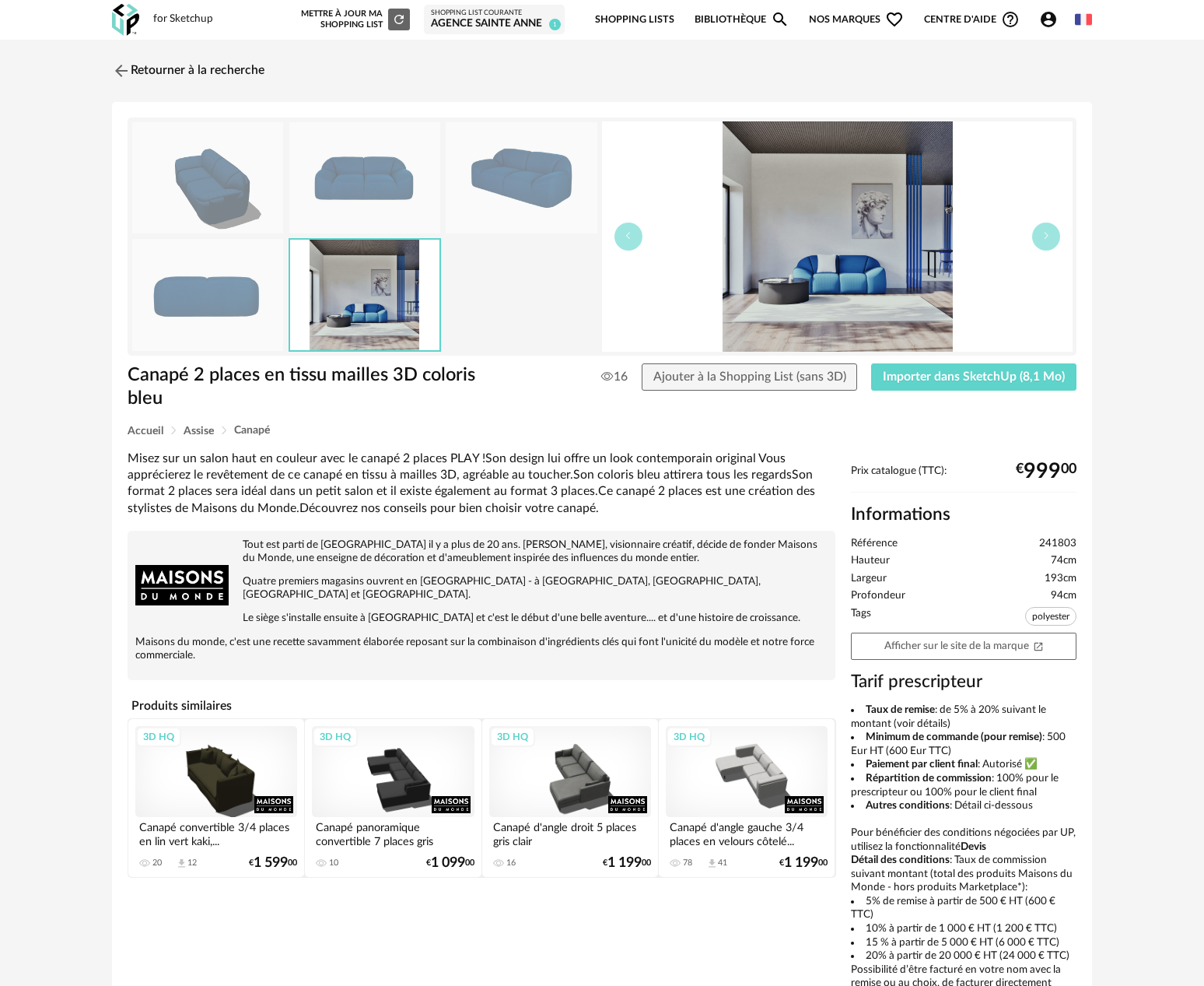
click at [377, 191] on img at bounding box center [364, 178] width 151 height 112
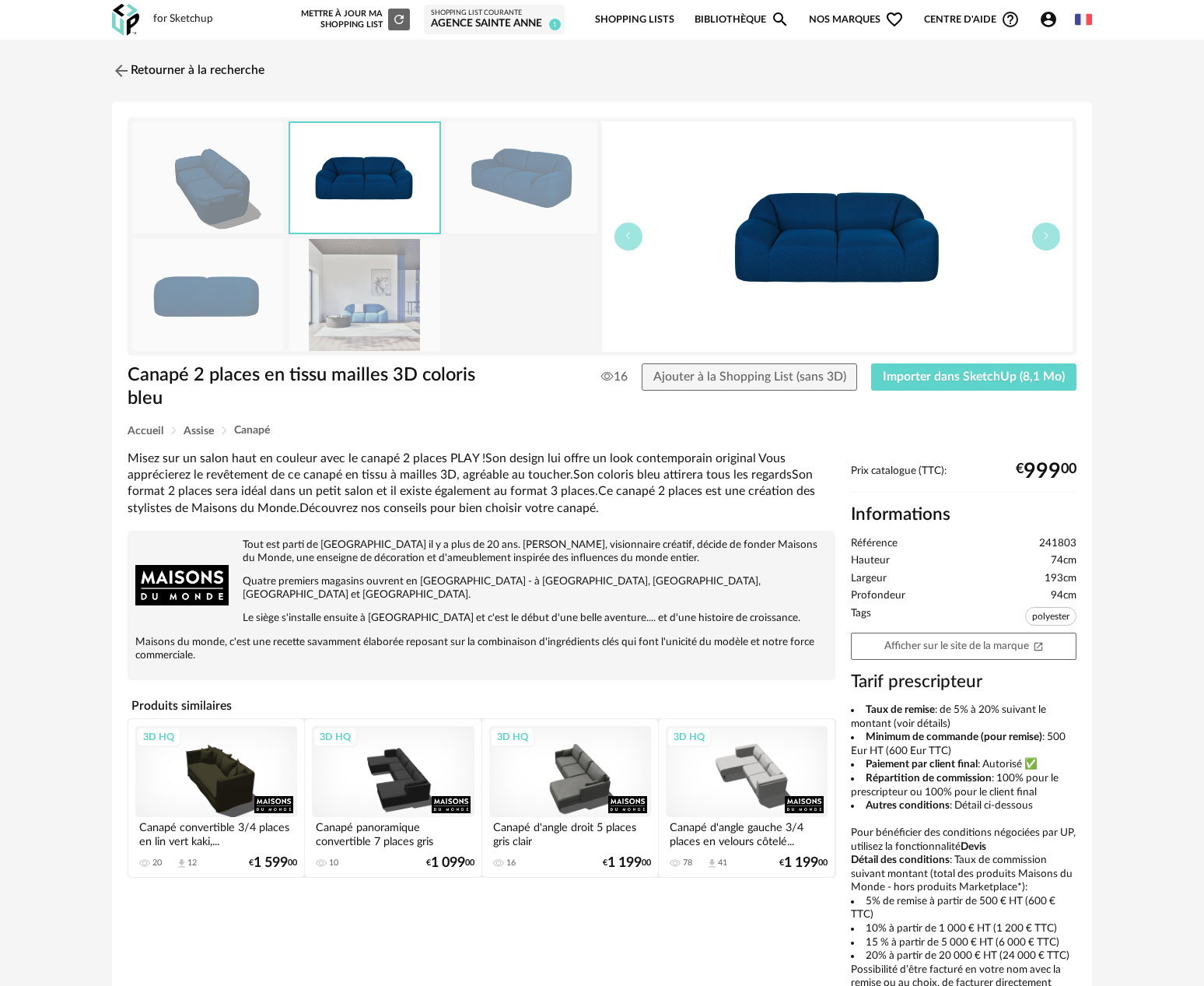
click at [386, 281] on img at bounding box center [364, 295] width 151 height 112
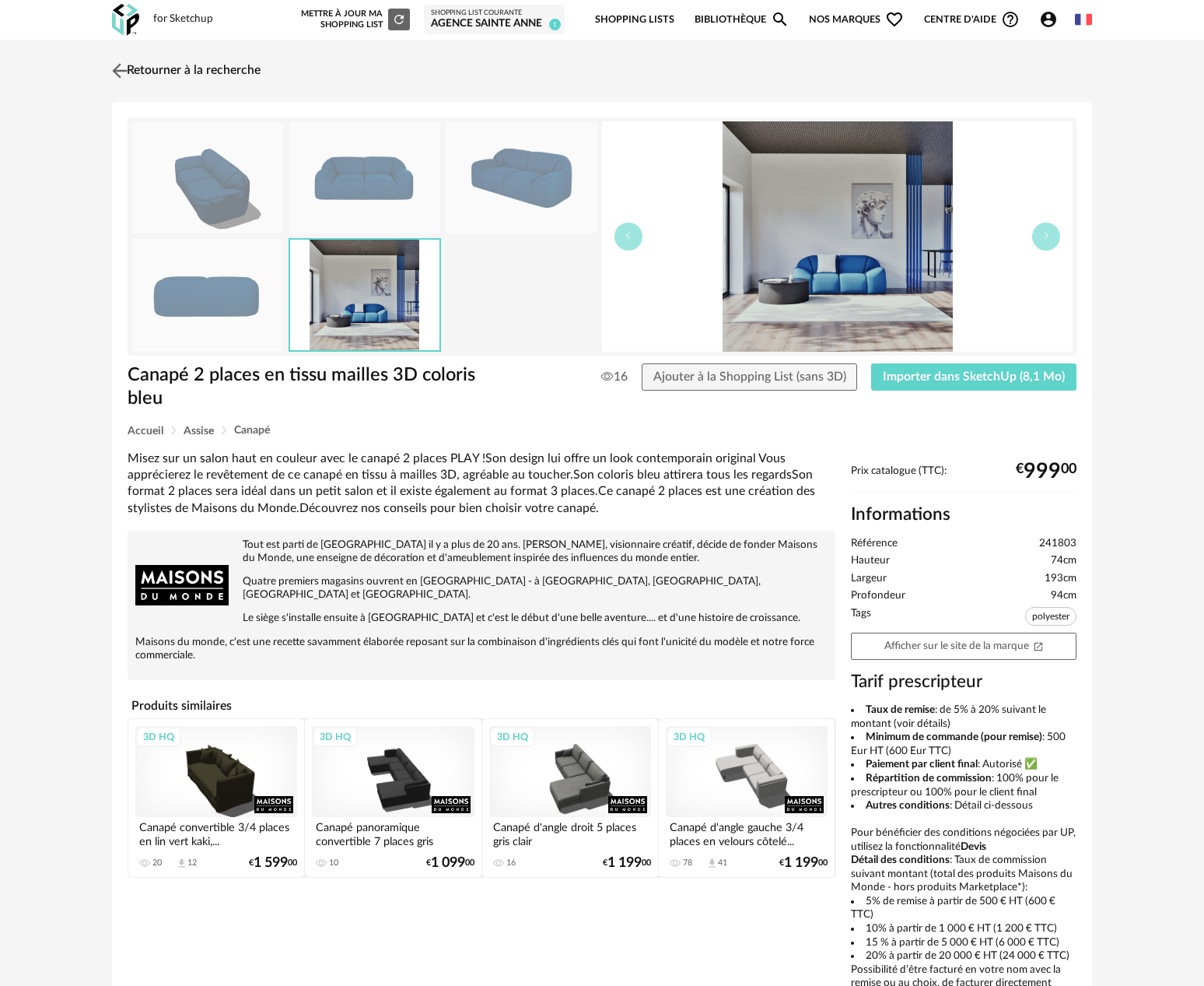
click at [124, 73] on img at bounding box center [120, 70] width 22 height 22
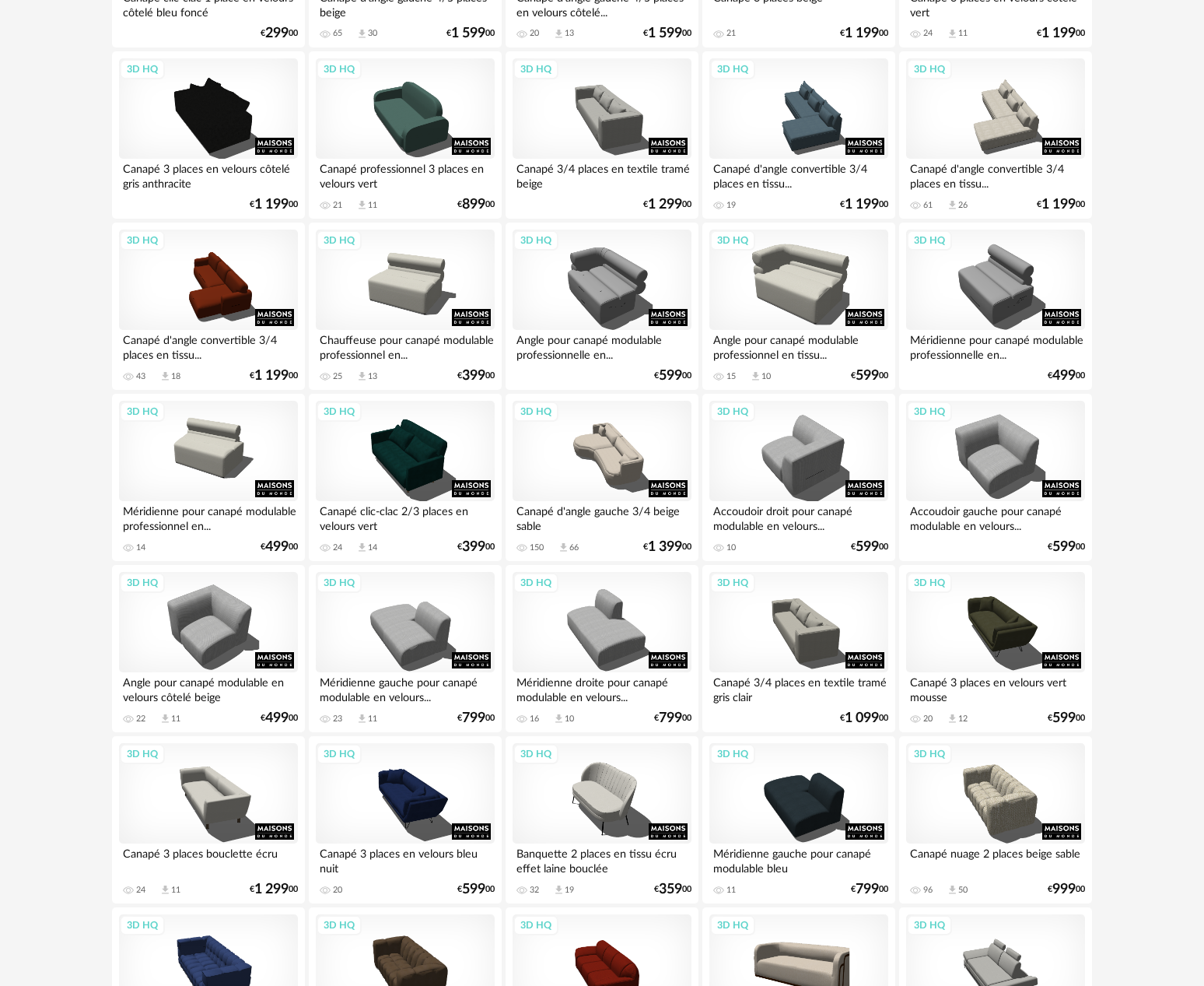
scroll to position [2580, 0]
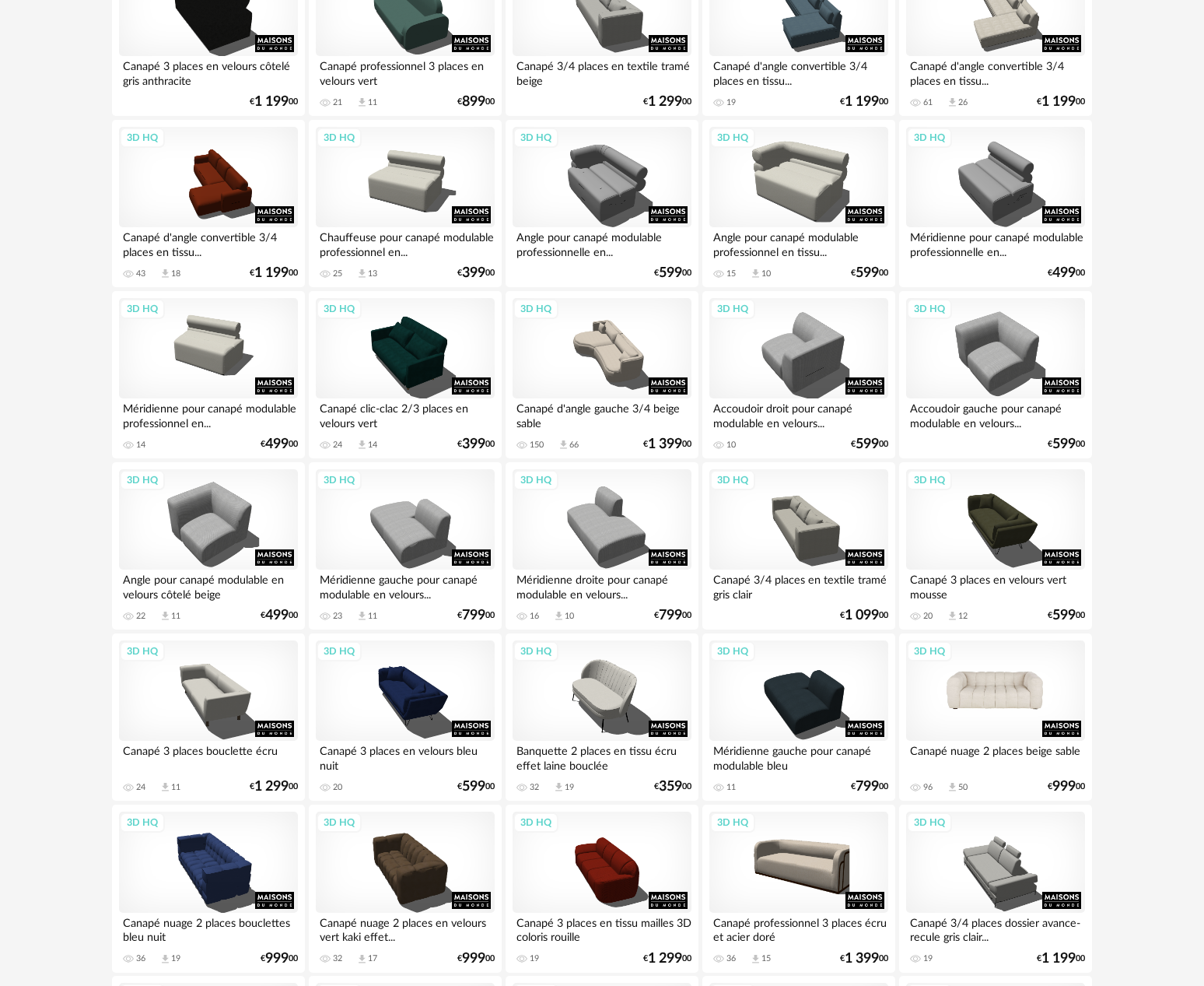
click at [1048, 704] on div "3D HQ" at bounding box center [996, 691] width 179 height 101
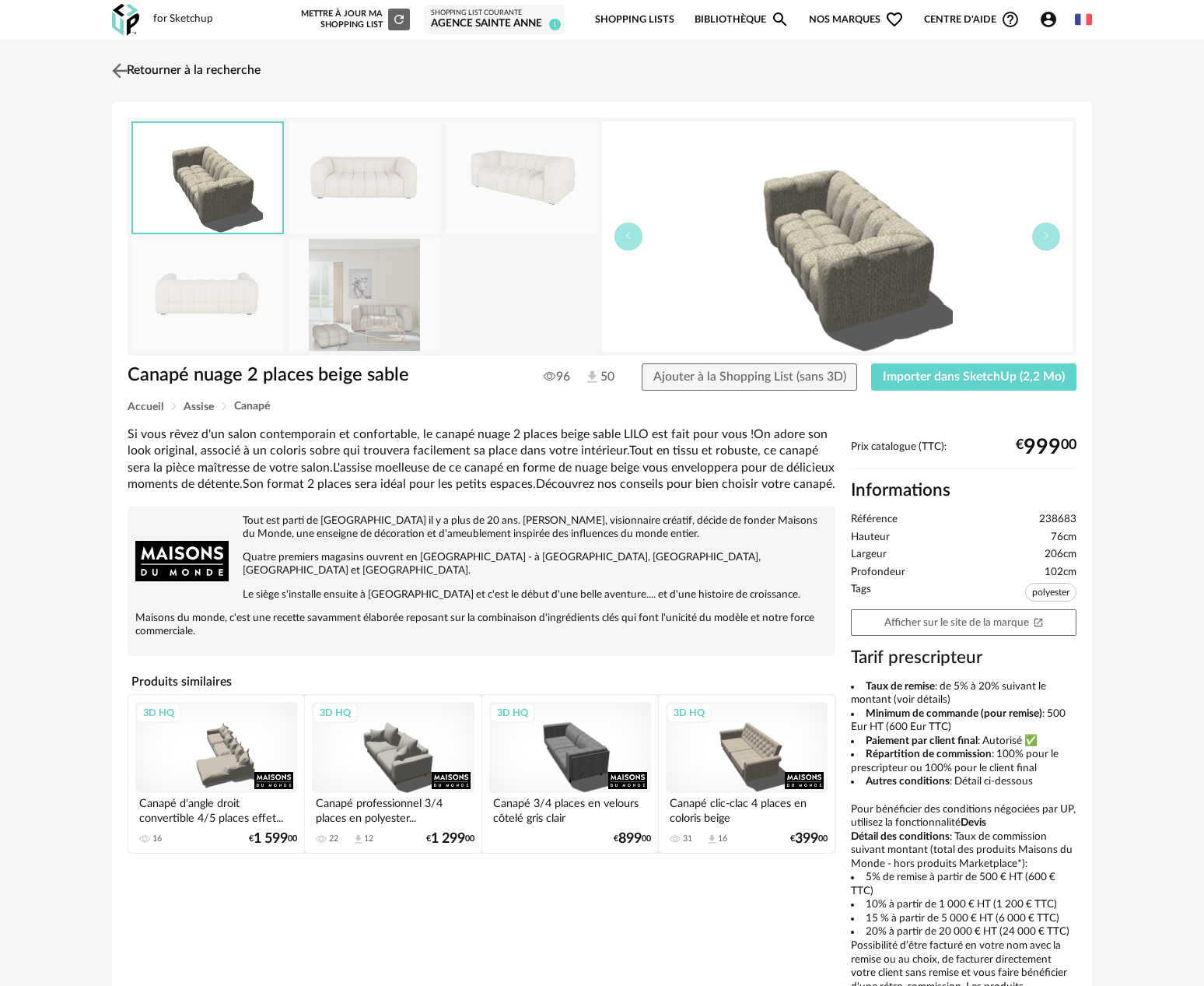
click at [123, 69] on img at bounding box center [120, 70] width 22 height 22
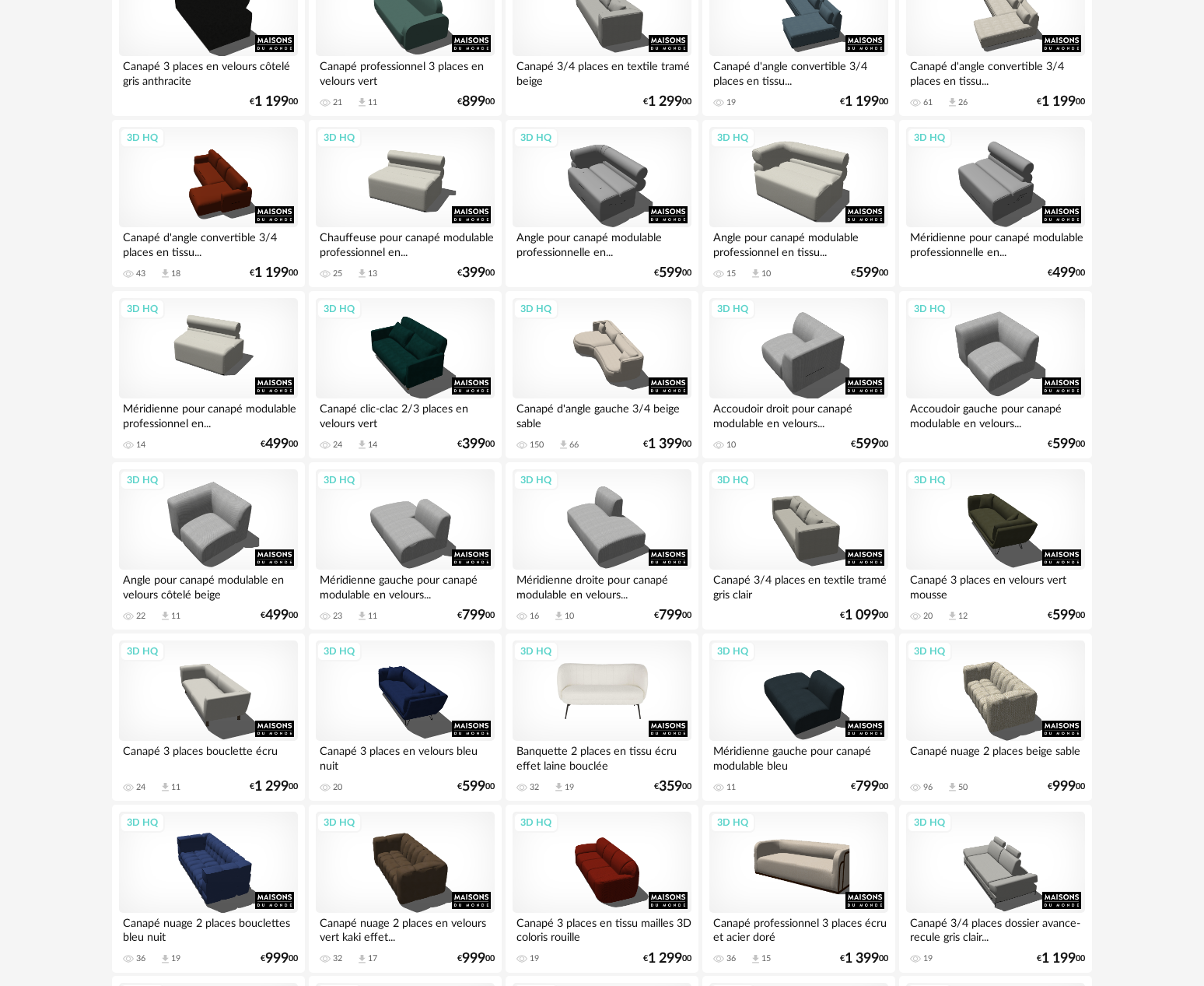
click at [580, 682] on div "3D HQ" at bounding box center [602, 691] width 179 height 101
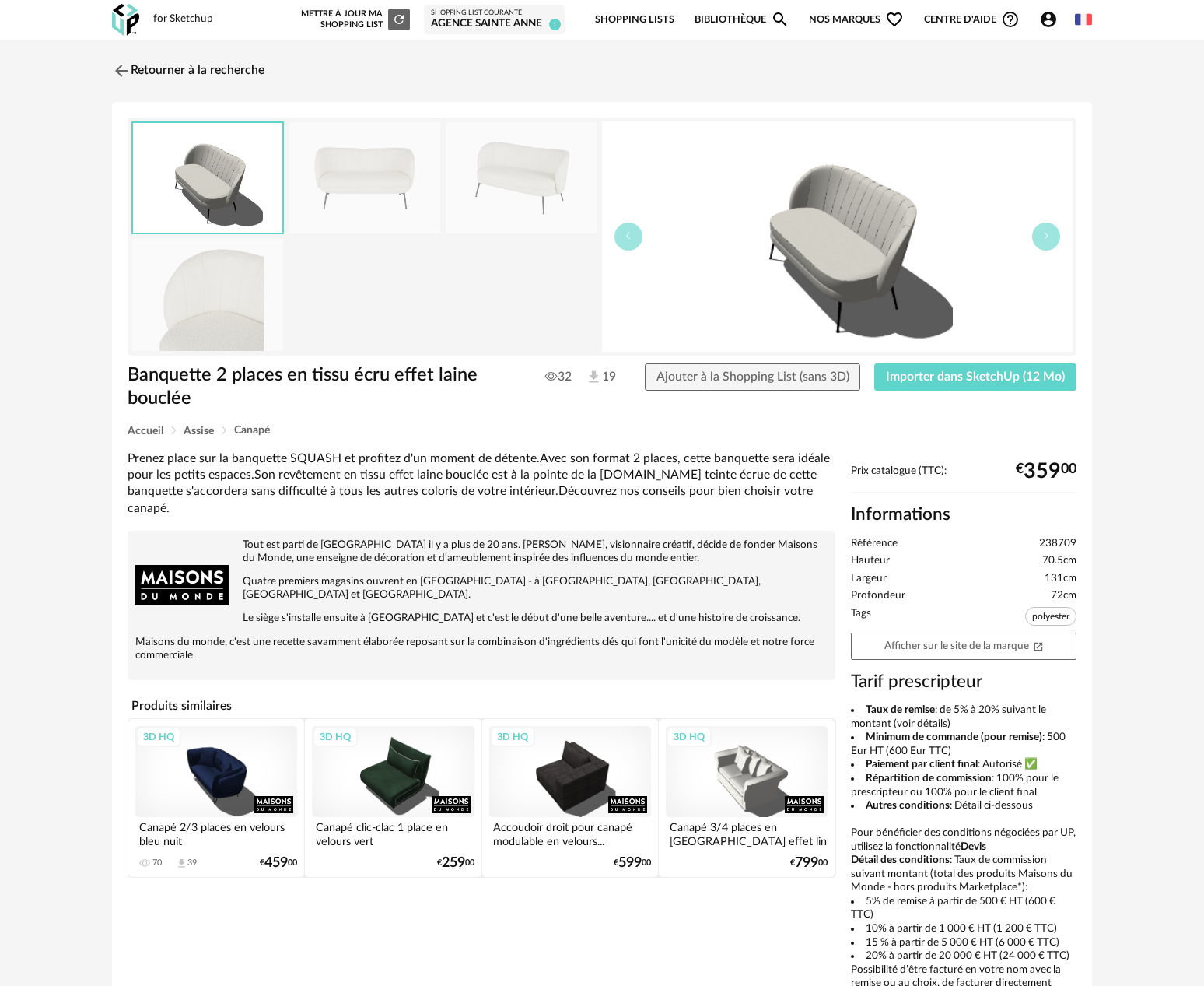
click at [371, 169] on img at bounding box center [364, 178] width 151 height 112
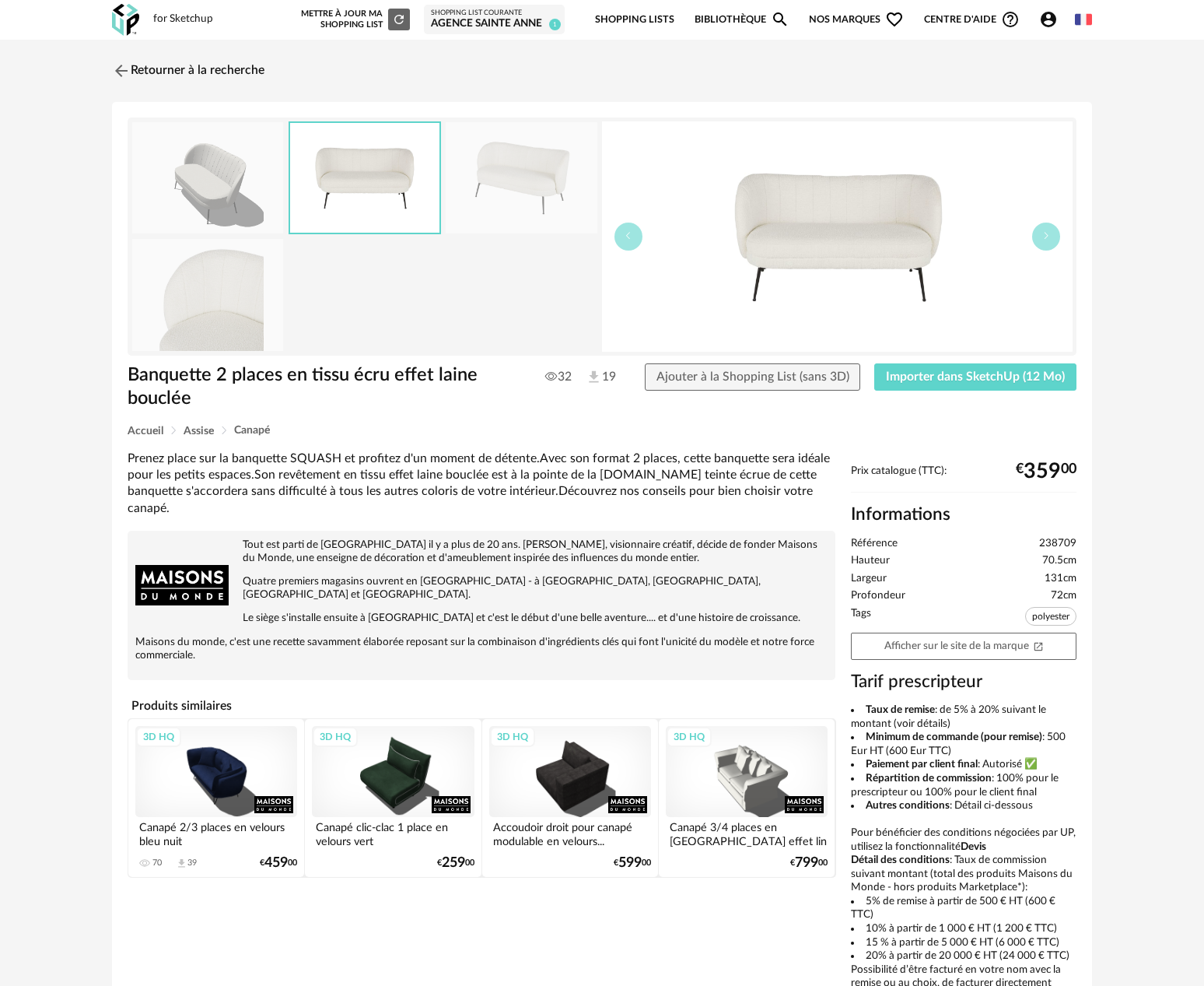
click at [476, 183] on img at bounding box center [520, 178] width 151 height 112
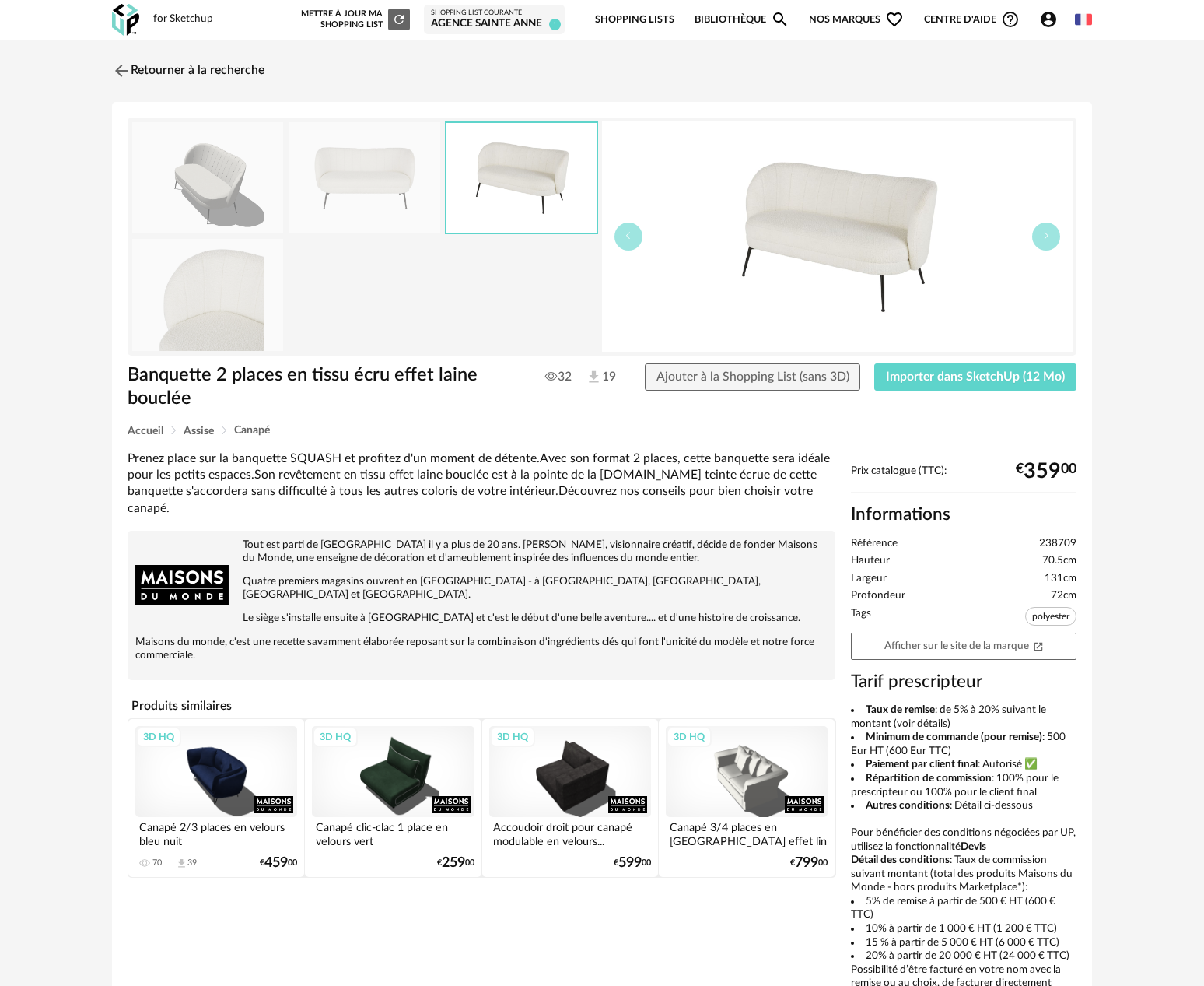
click at [371, 183] on img at bounding box center [364, 178] width 151 height 112
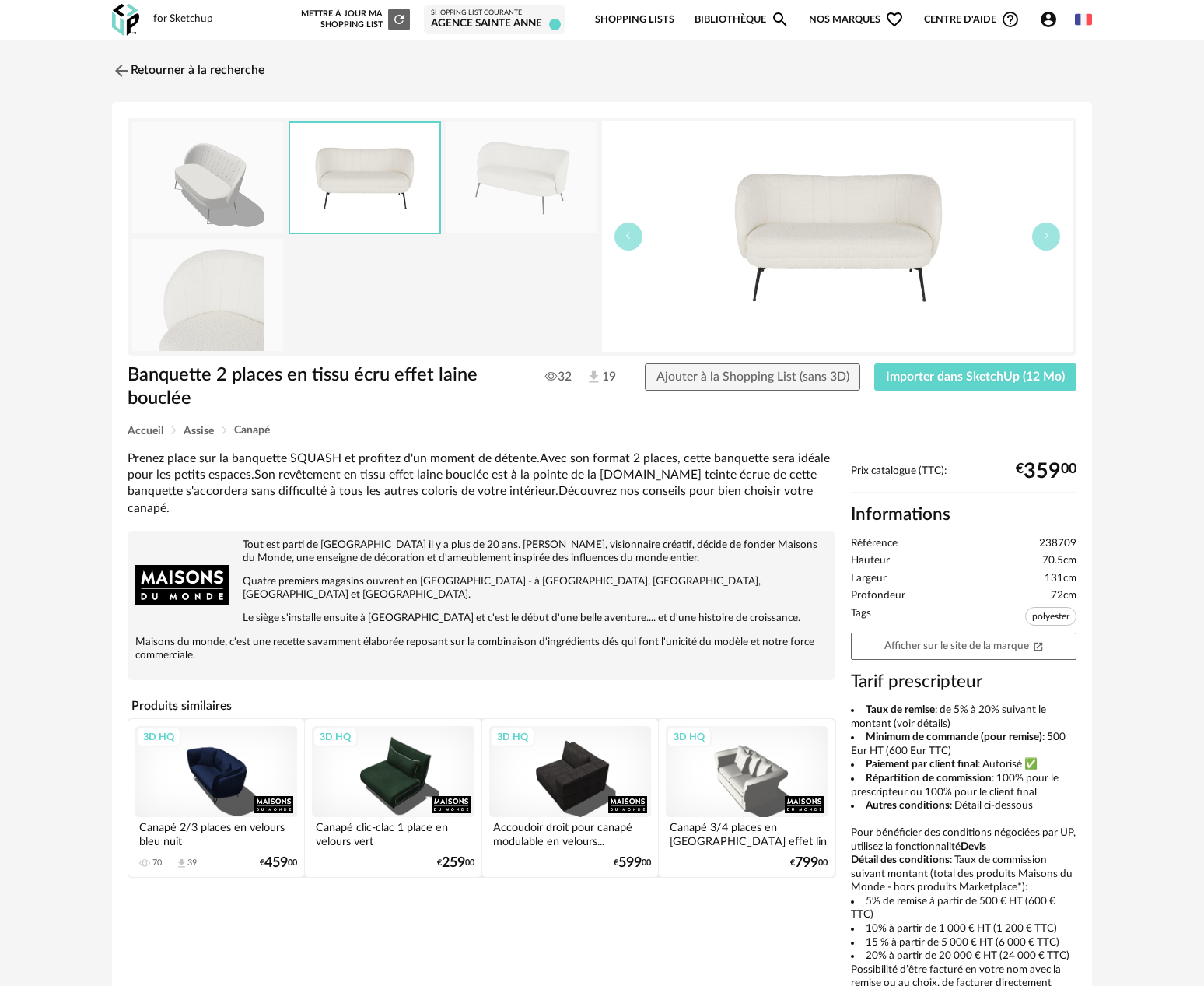
click at [202, 288] on img at bounding box center [207, 295] width 151 height 112
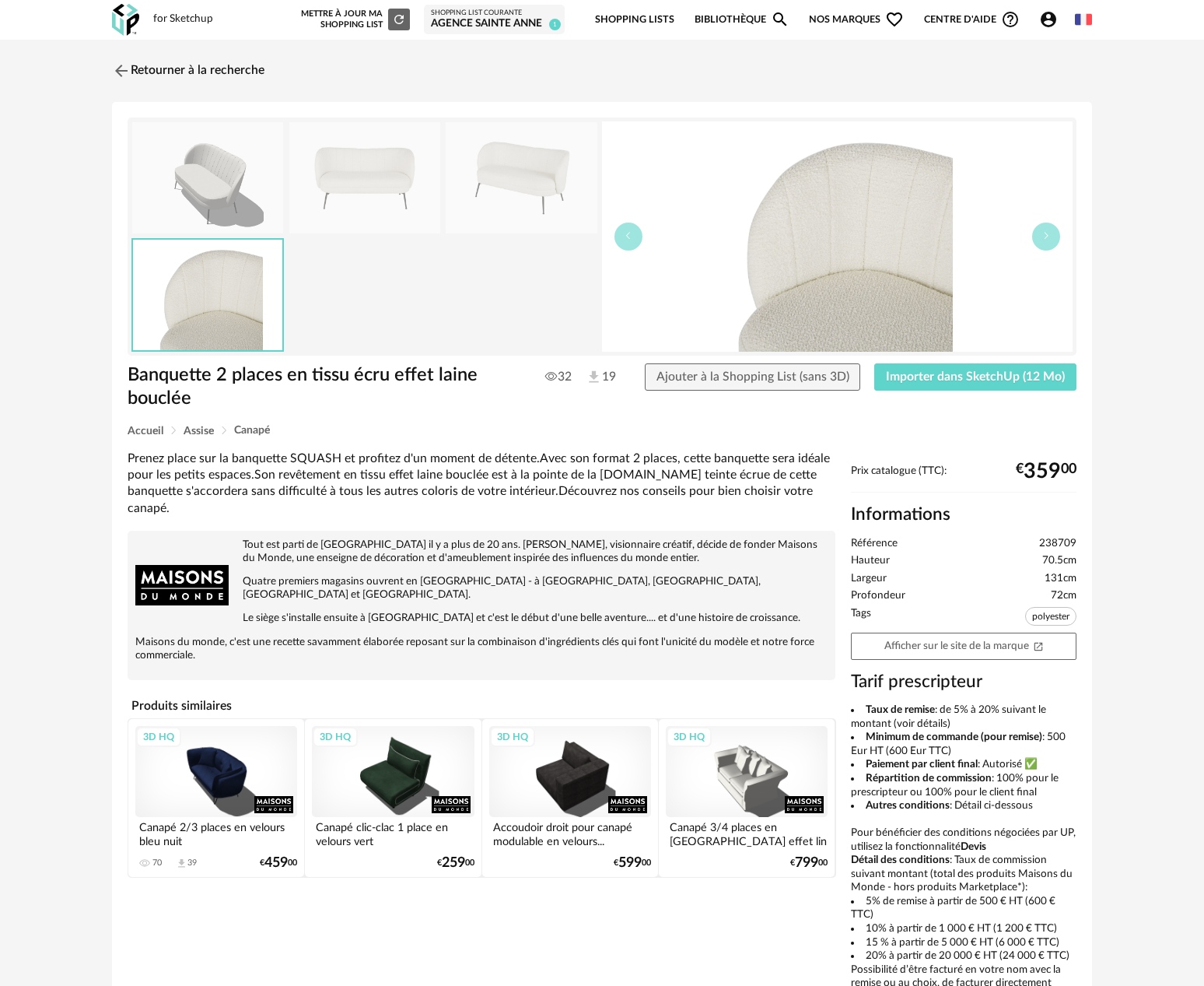
click at [212, 194] on img at bounding box center [207, 178] width 151 height 112
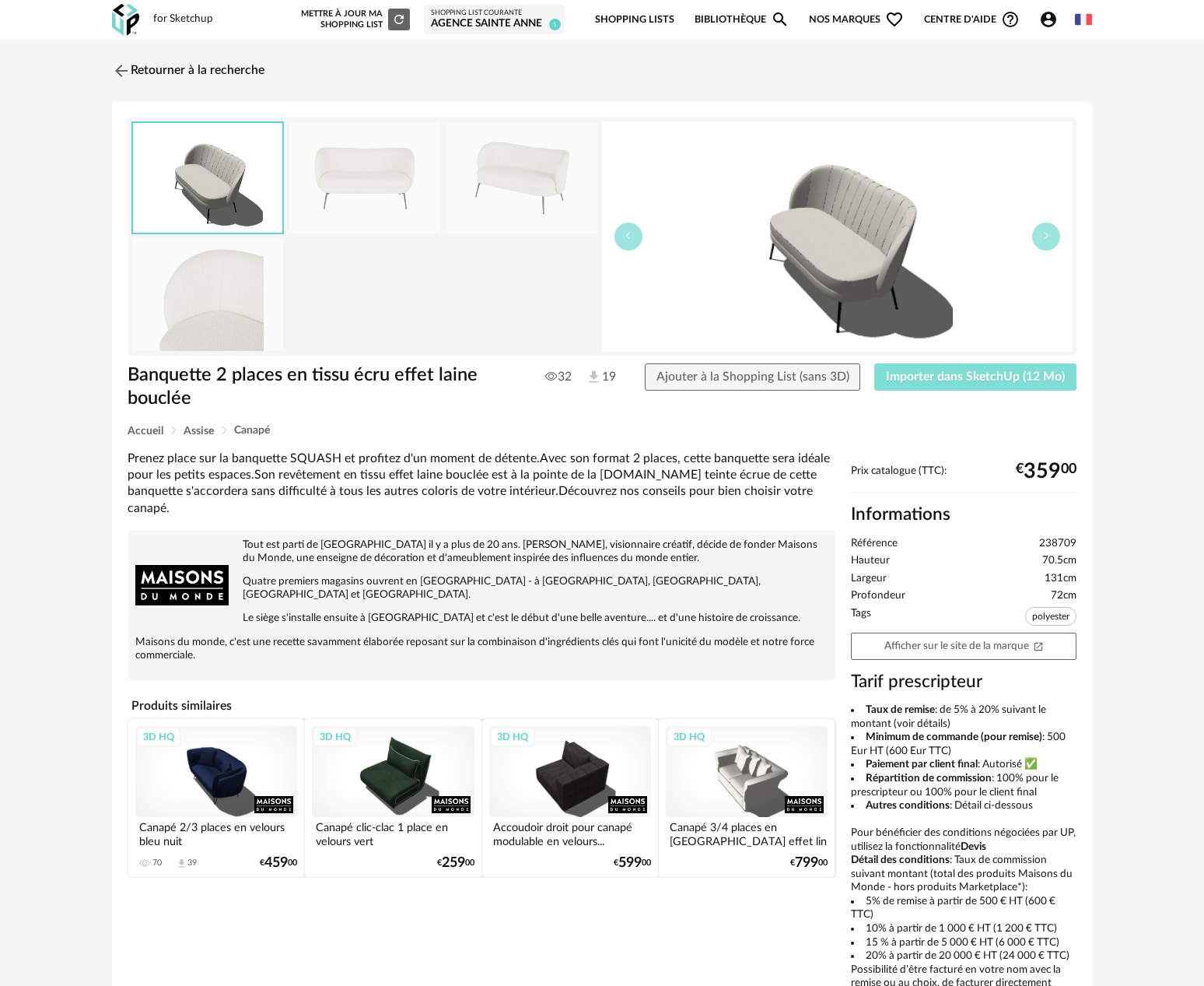
click at [961, 386] on button "Importer dans SketchUp (12 Mo)" at bounding box center [975, 377] width 202 height 28
